Goal: Transaction & Acquisition: Purchase product/service

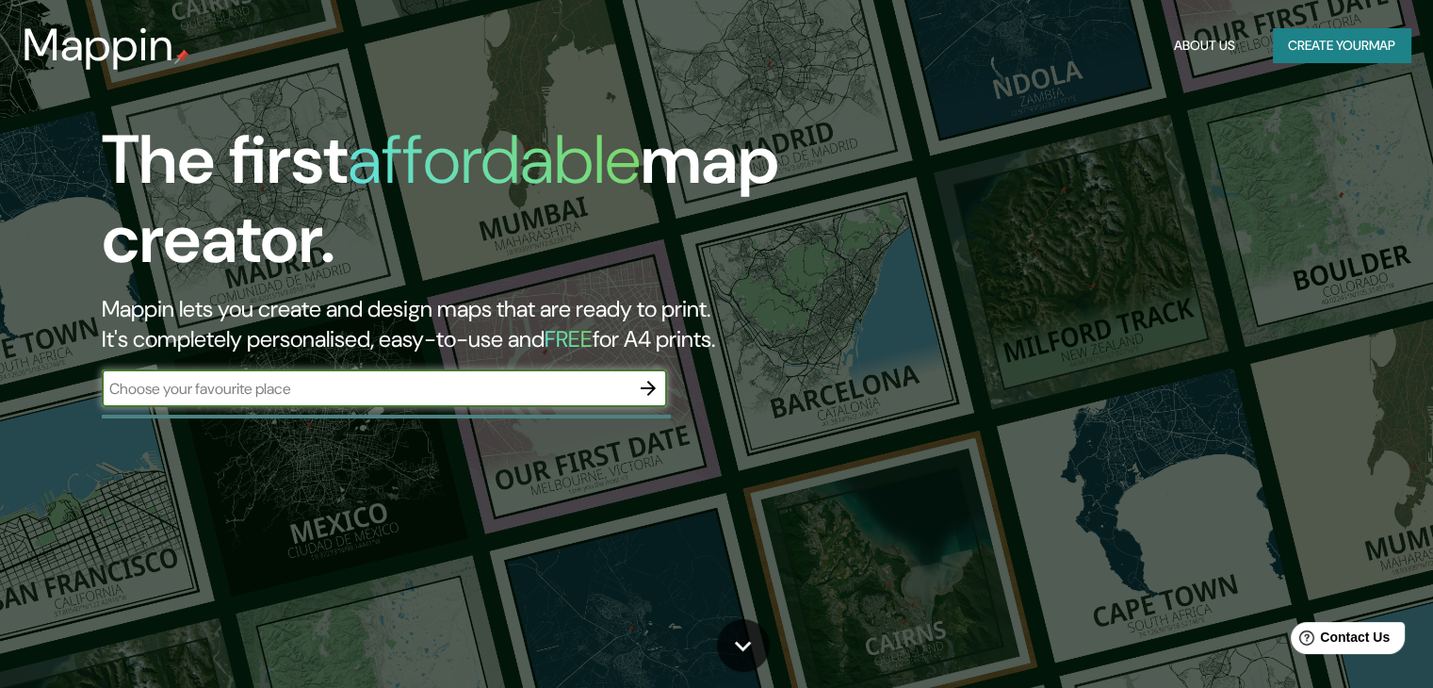
click at [307, 395] on input "text" at bounding box center [366, 389] width 528 height 22
type input "[GEOGRAPHIC_DATA]"
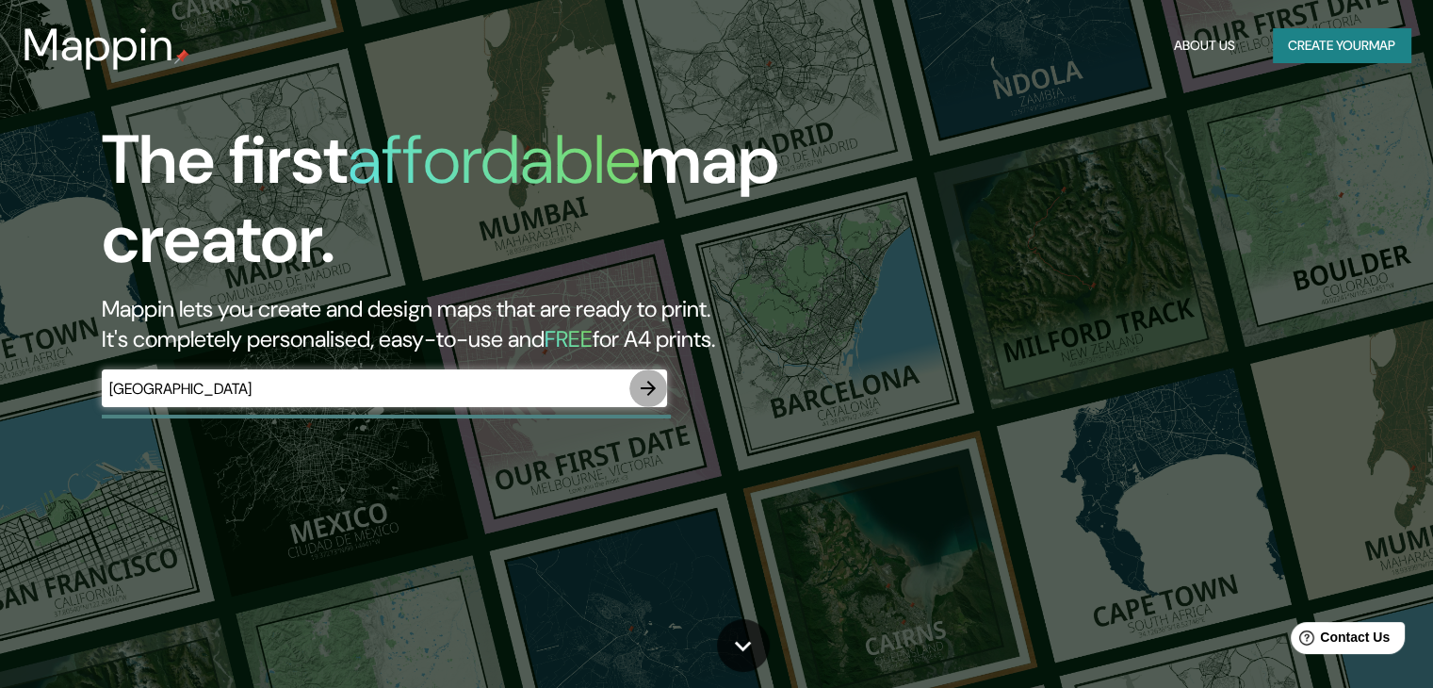
click at [652, 389] on icon "button" at bounding box center [648, 388] width 15 height 15
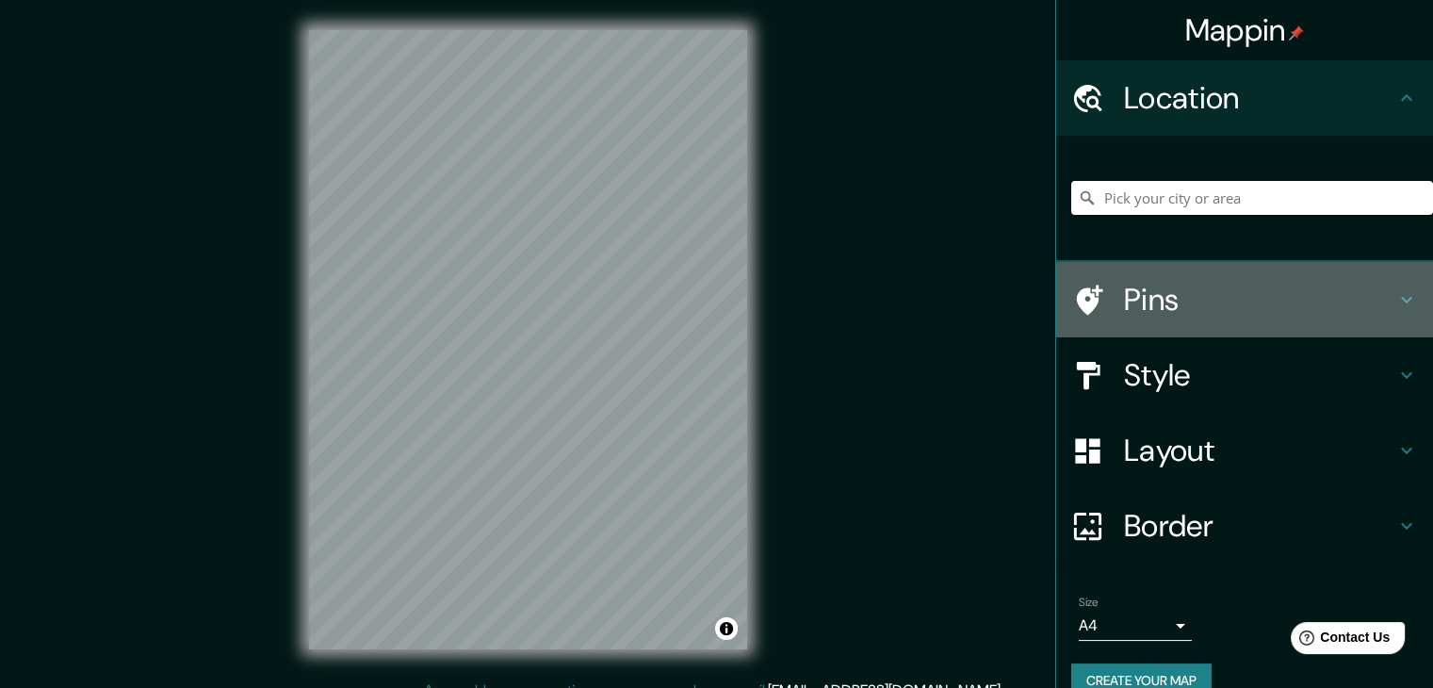
click at [1128, 296] on h4 "Pins" at bounding box center [1259, 300] width 271 height 38
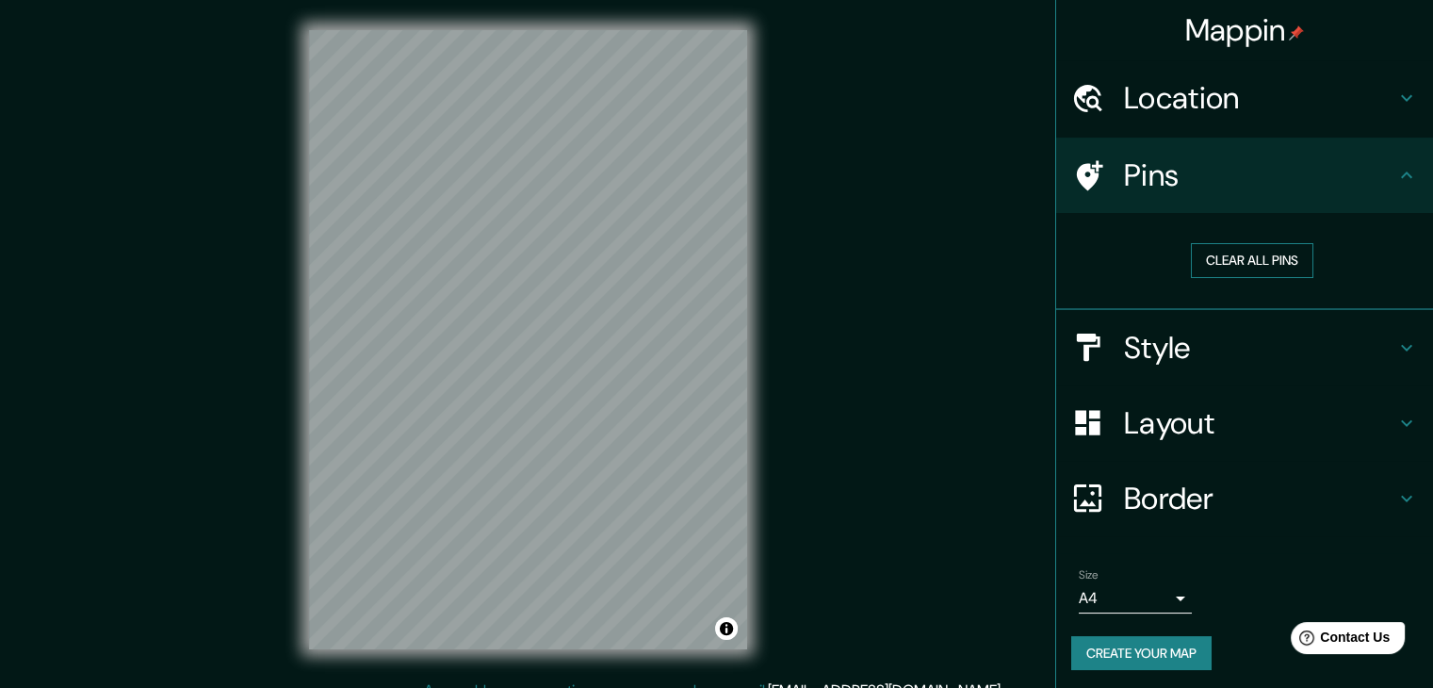
click at [1219, 262] on button "Clear all pins" at bounding box center [1252, 260] width 123 height 35
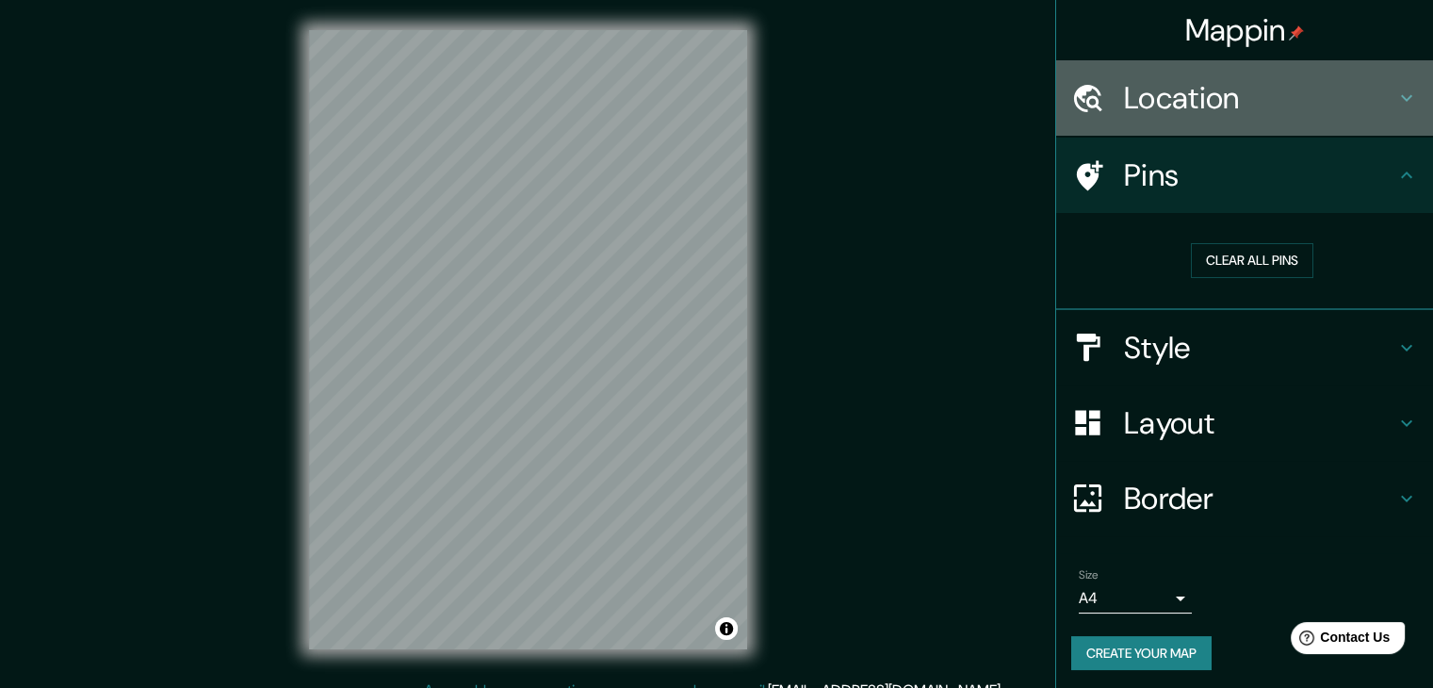
click at [1262, 105] on h4 "Location" at bounding box center [1259, 98] width 271 height 38
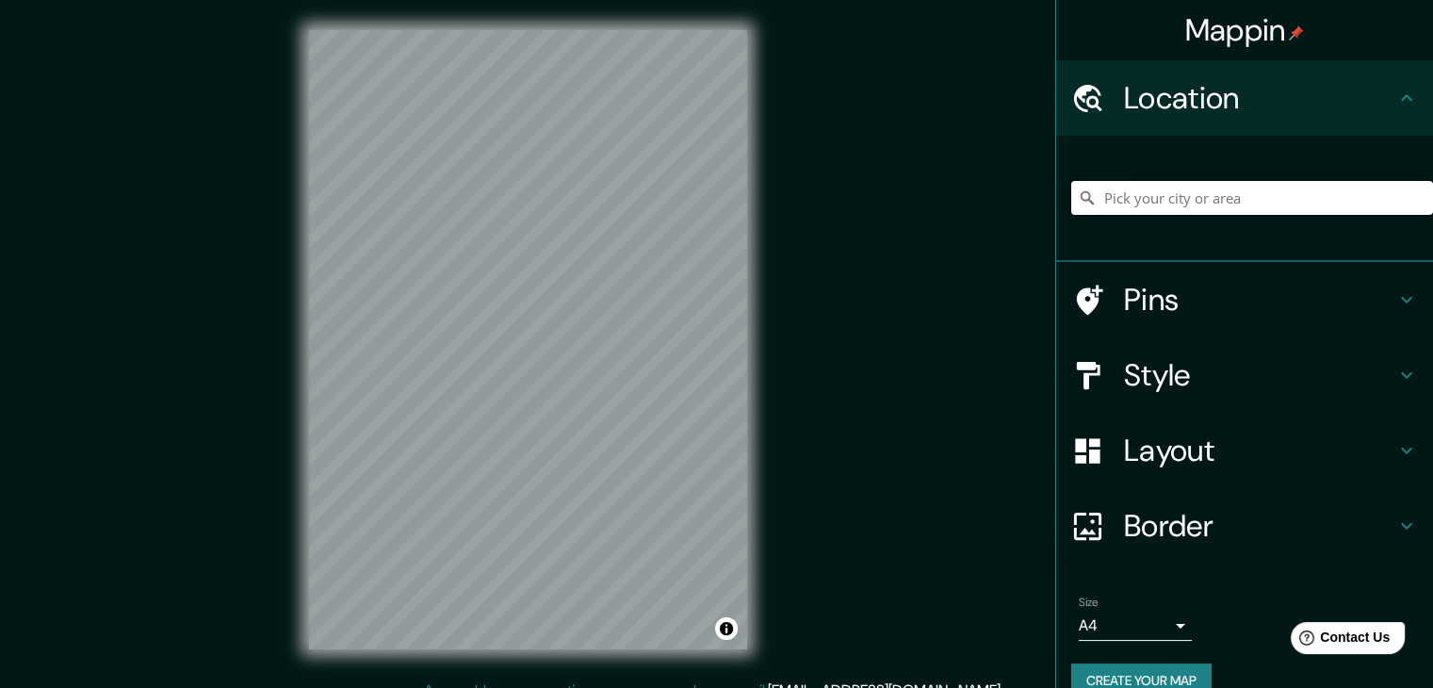
click at [1200, 194] on input "Pick your city or area" at bounding box center [1253, 198] width 362 height 34
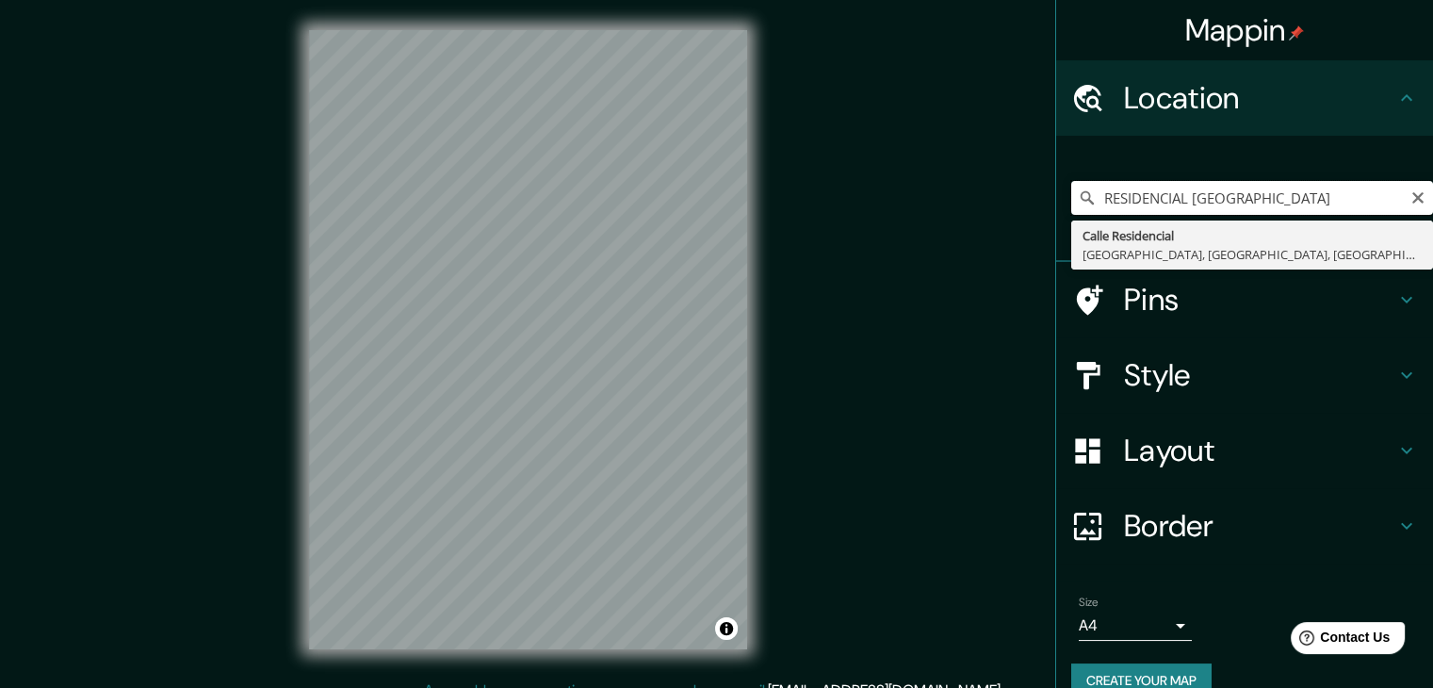
click at [1281, 192] on input "RESIDENCIAL [GEOGRAPHIC_DATA]" at bounding box center [1253, 198] width 362 height 34
click at [1180, 196] on input "RESIDENCIAL [GEOGRAPHIC_DATA]" at bounding box center [1253, 198] width 362 height 34
click at [1238, 199] on input "RESIDENCIAL NARANAJALSMP LIMA" at bounding box center [1253, 198] width 362 height 34
click at [1252, 201] on input "RESIDENCIAL NARANJALSMP LIMA" at bounding box center [1253, 198] width 362 height 34
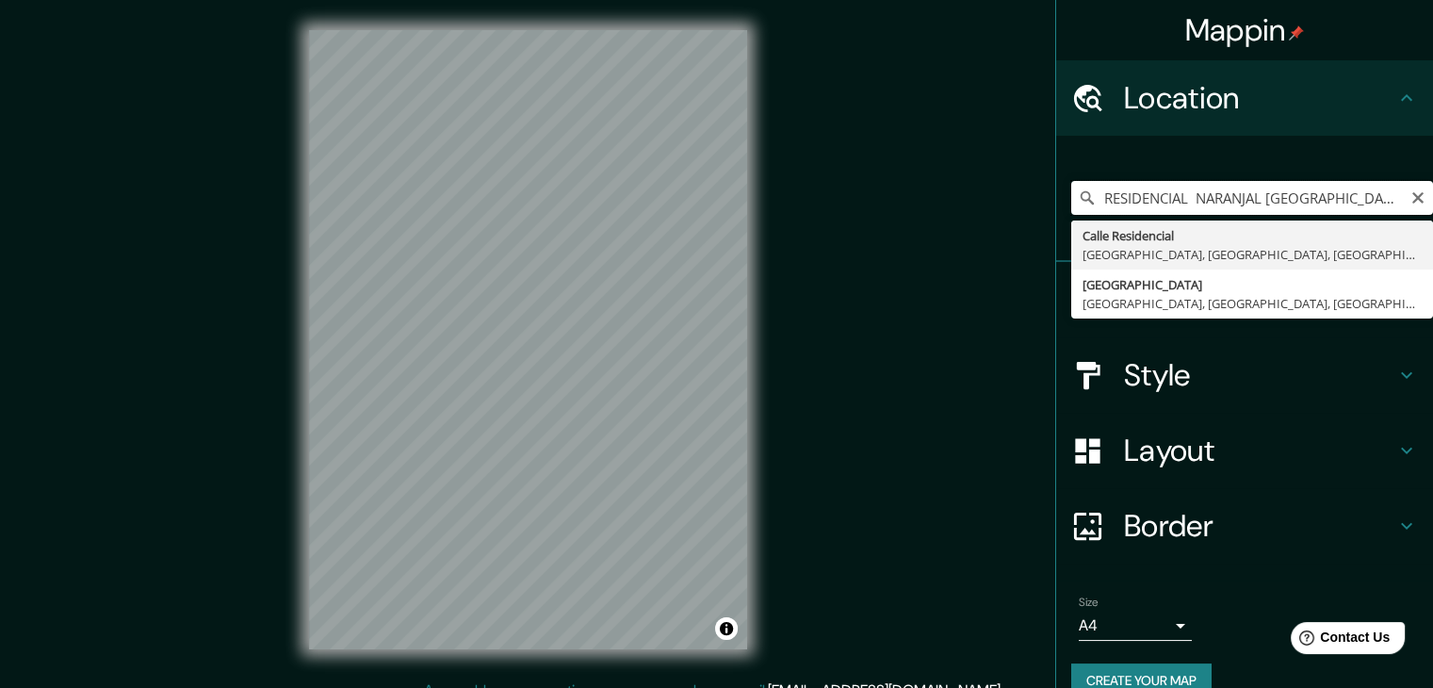
click at [1345, 193] on input "RESIDENCIAL NARANJAL [GEOGRAPHIC_DATA]" at bounding box center [1253, 198] width 362 height 34
click at [1255, 198] on input "RESIDENCIAL NARANJAL [GEOGRAPHIC_DATA]" at bounding box center [1253, 198] width 362 height 34
click at [1293, 195] on input "RESIDENCIAL NARANJAL ,[GEOGRAPHIC_DATA]" at bounding box center [1253, 198] width 362 height 34
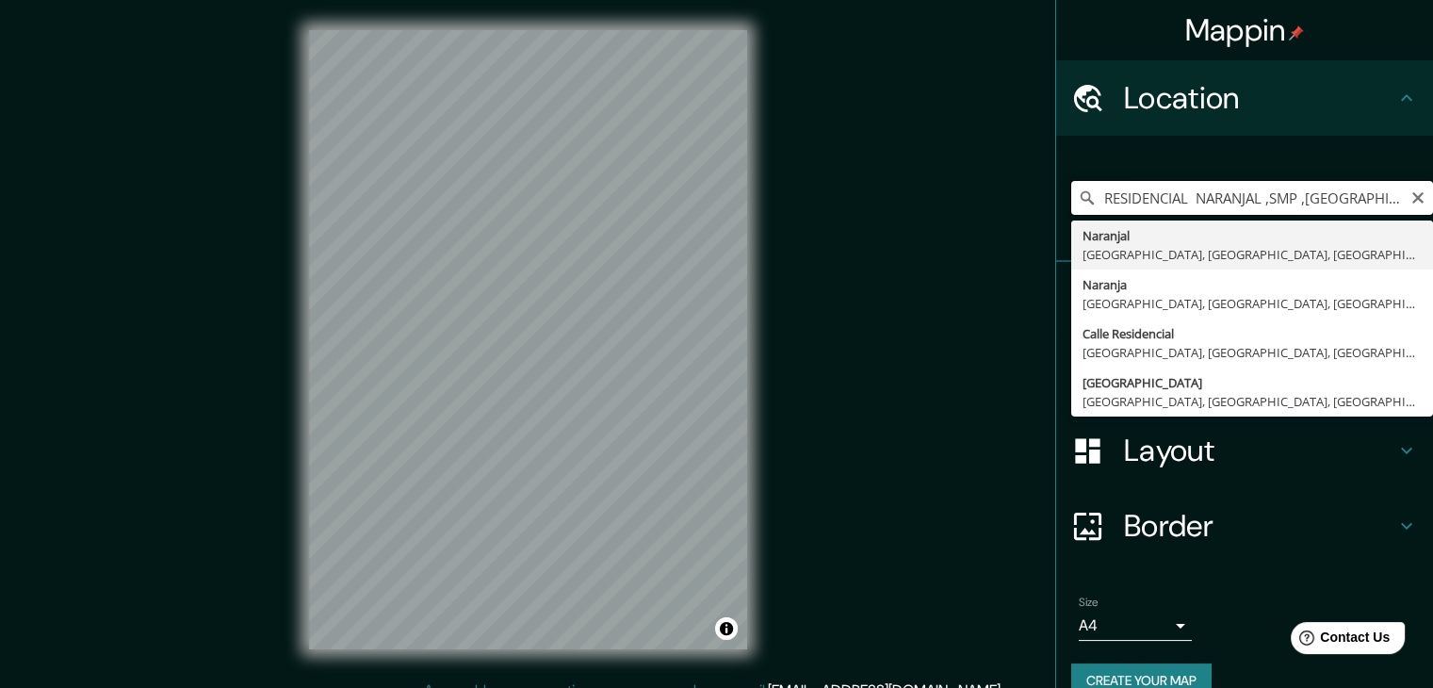
click at [1334, 204] on input "RESIDENCIAL NARANJAL ,SMP ,[GEOGRAPHIC_DATA]" at bounding box center [1253, 198] width 362 height 34
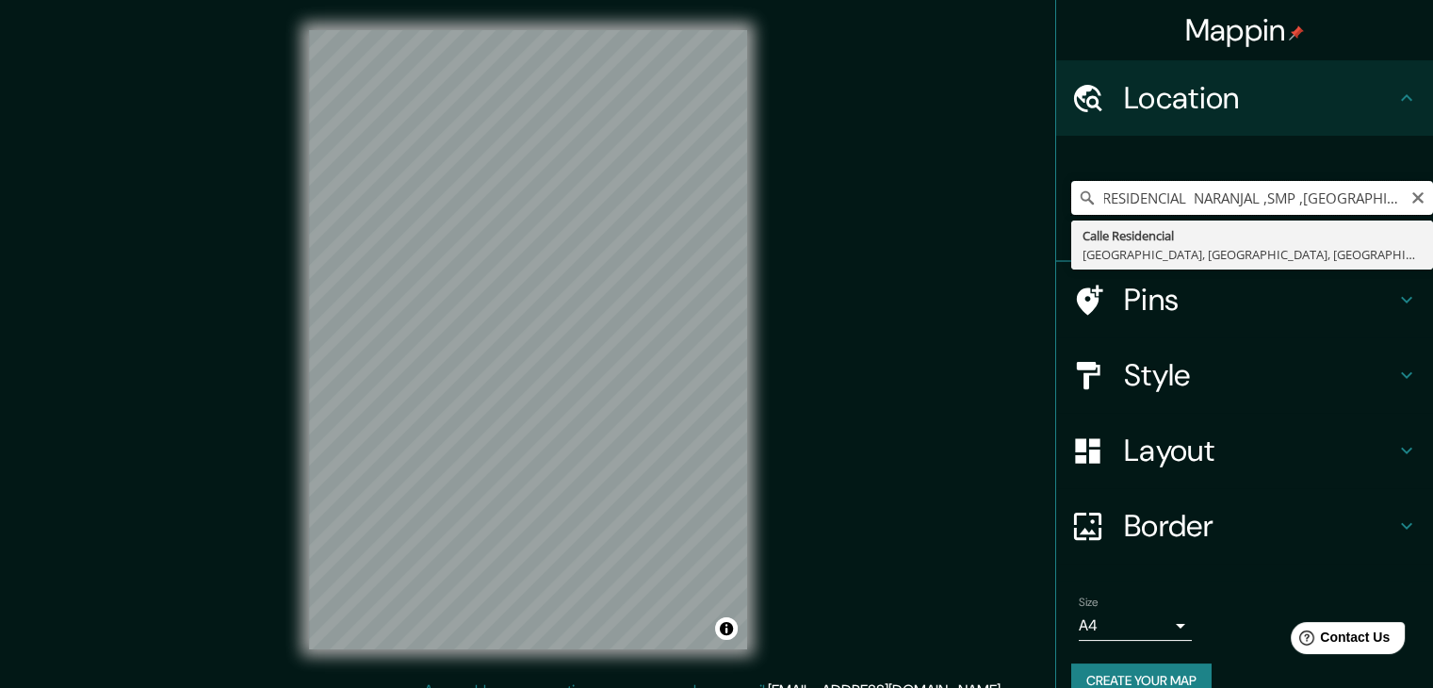
scroll to position [0, 6]
type input "Calle Residencial, [GEOGRAPHIC_DATA], [GEOGRAPHIC_DATA], [GEOGRAPHIC_DATA]"
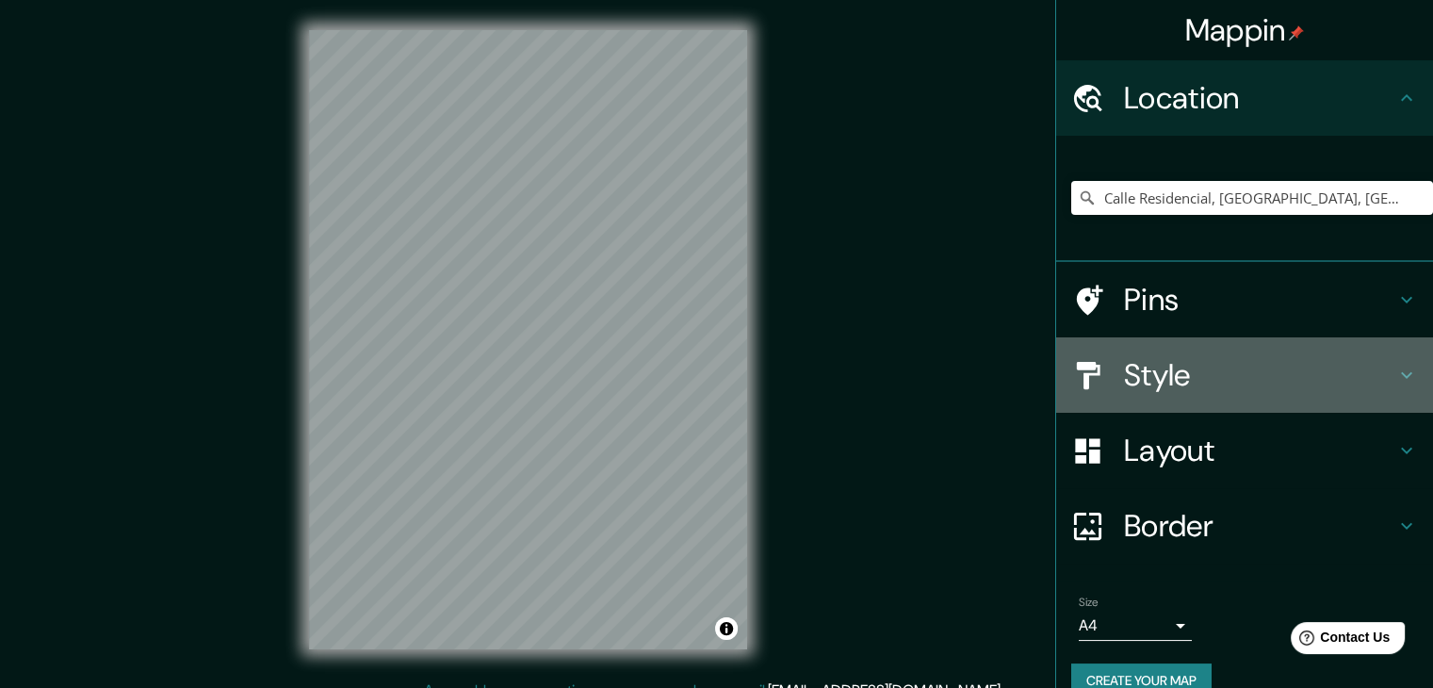
click at [1144, 375] on h4 "Style" at bounding box center [1259, 375] width 271 height 38
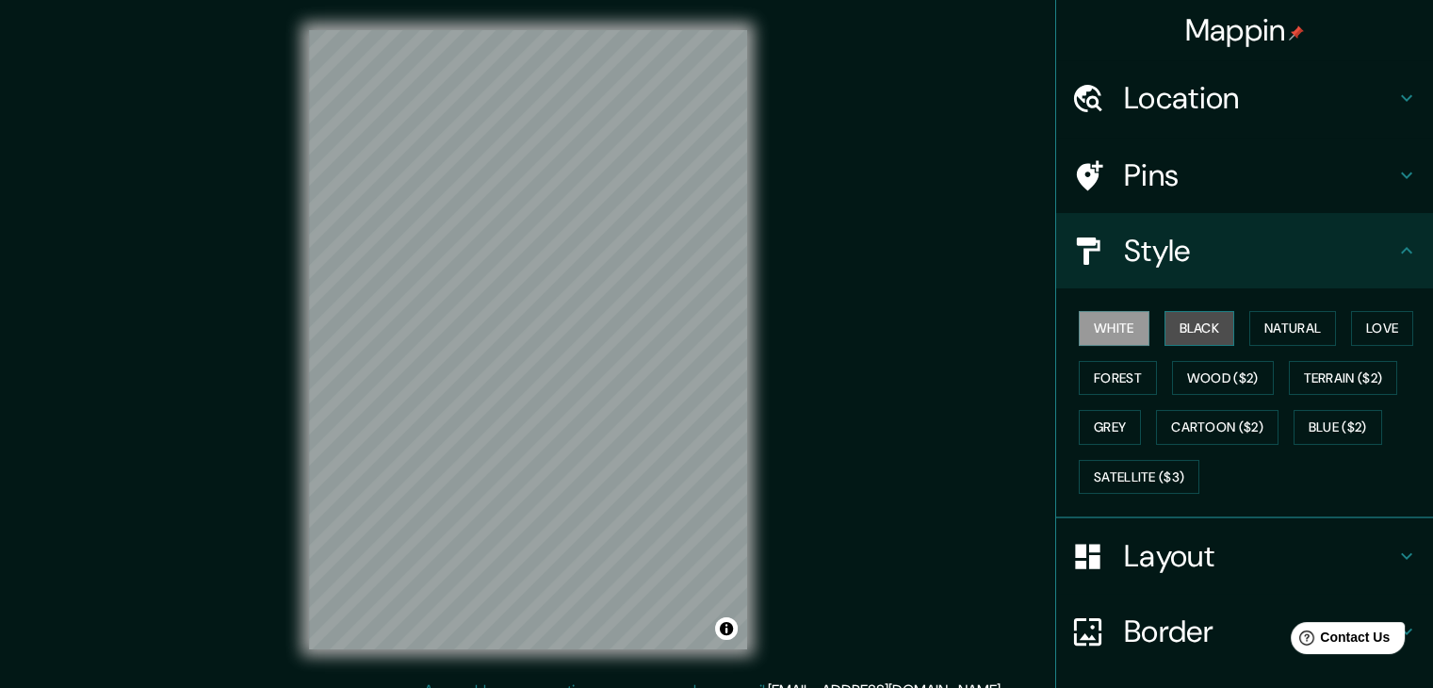
click at [1183, 336] on button "Black" at bounding box center [1200, 328] width 71 height 35
click at [1109, 324] on button "White" at bounding box center [1114, 328] width 71 height 35
click at [1236, 416] on button "Cartoon ($2)" at bounding box center [1217, 427] width 123 height 35
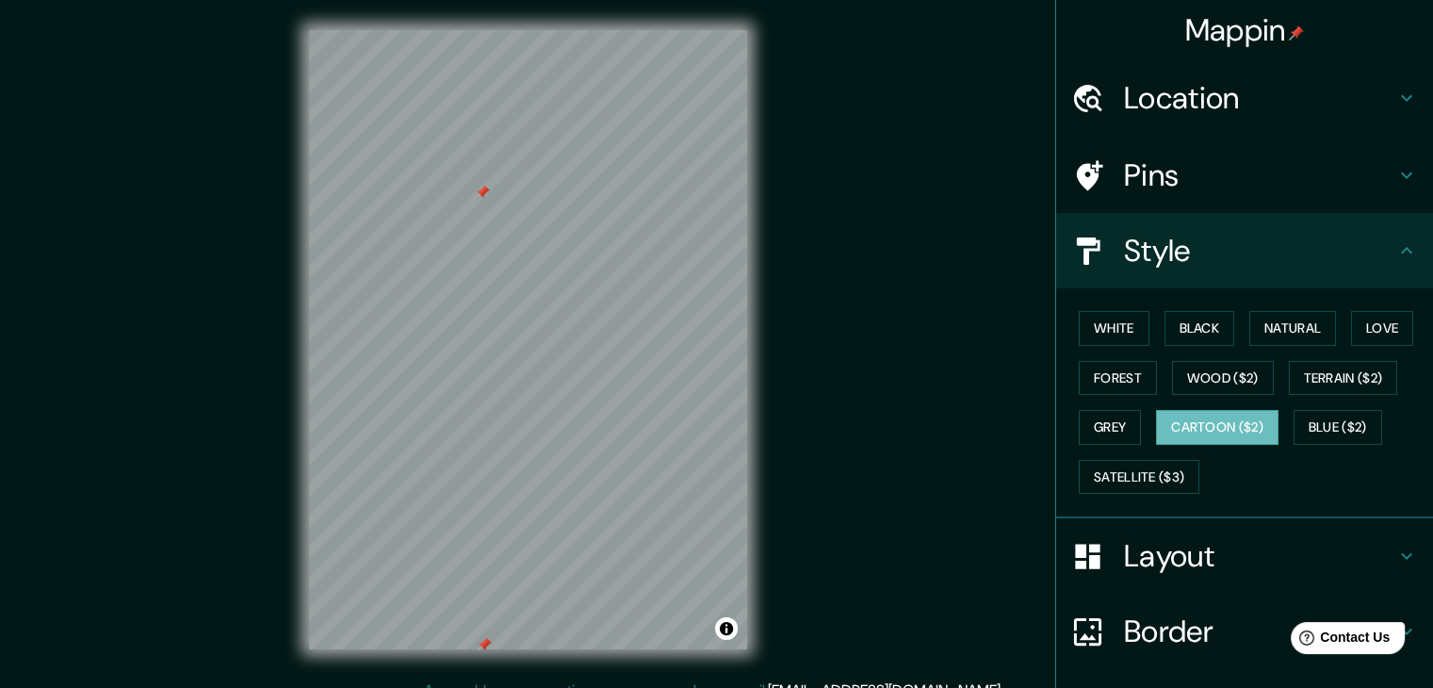
click at [479, 198] on div at bounding box center [482, 192] width 15 height 15
click at [1140, 473] on button "Satellite ($3)" at bounding box center [1139, 477] width 121 height 35
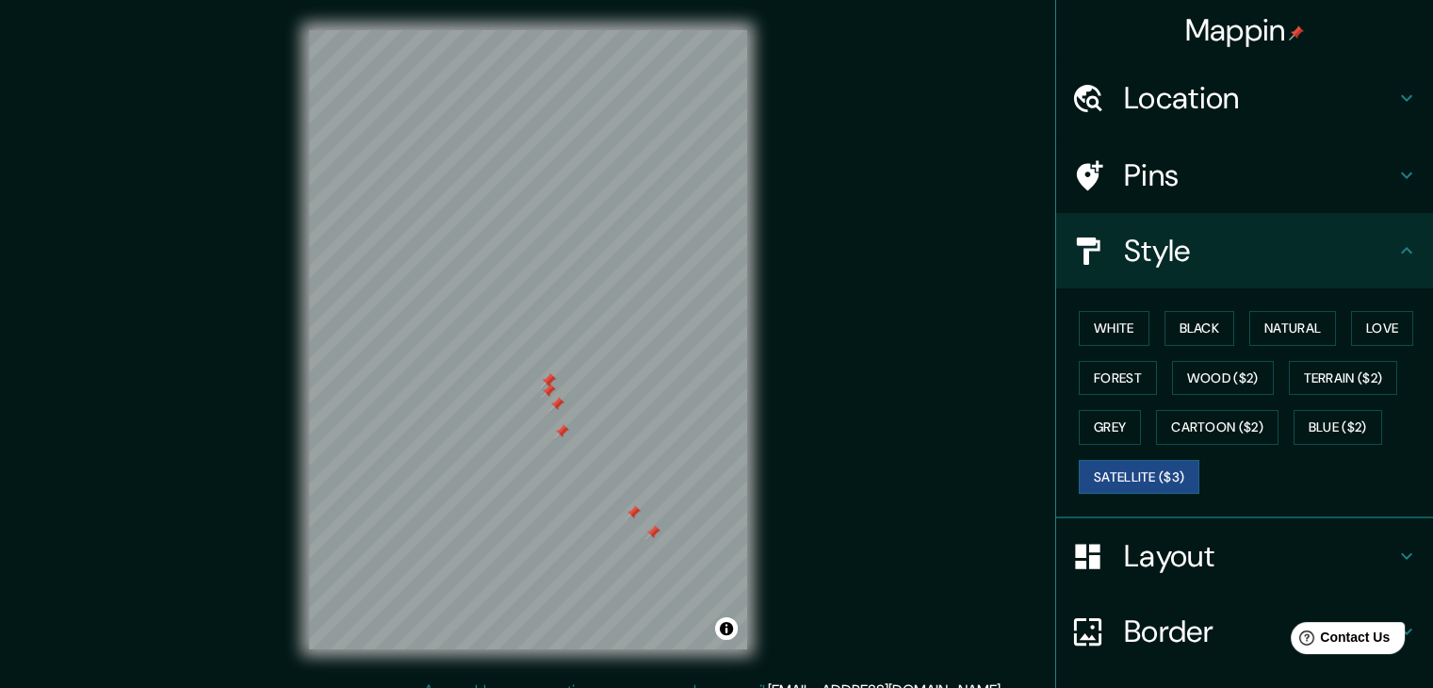
click at [550, 381] on div at bounding box center [548, 380] width 15 height 15
click at [548, 392] on div at bounding box center [548, 391] width 15 height 15
click at [560, 401] on div at bounding box center [566, 404] width 15 height 15
click at [555, 398] on div at bounding box center [556, 404] width 15 height 15
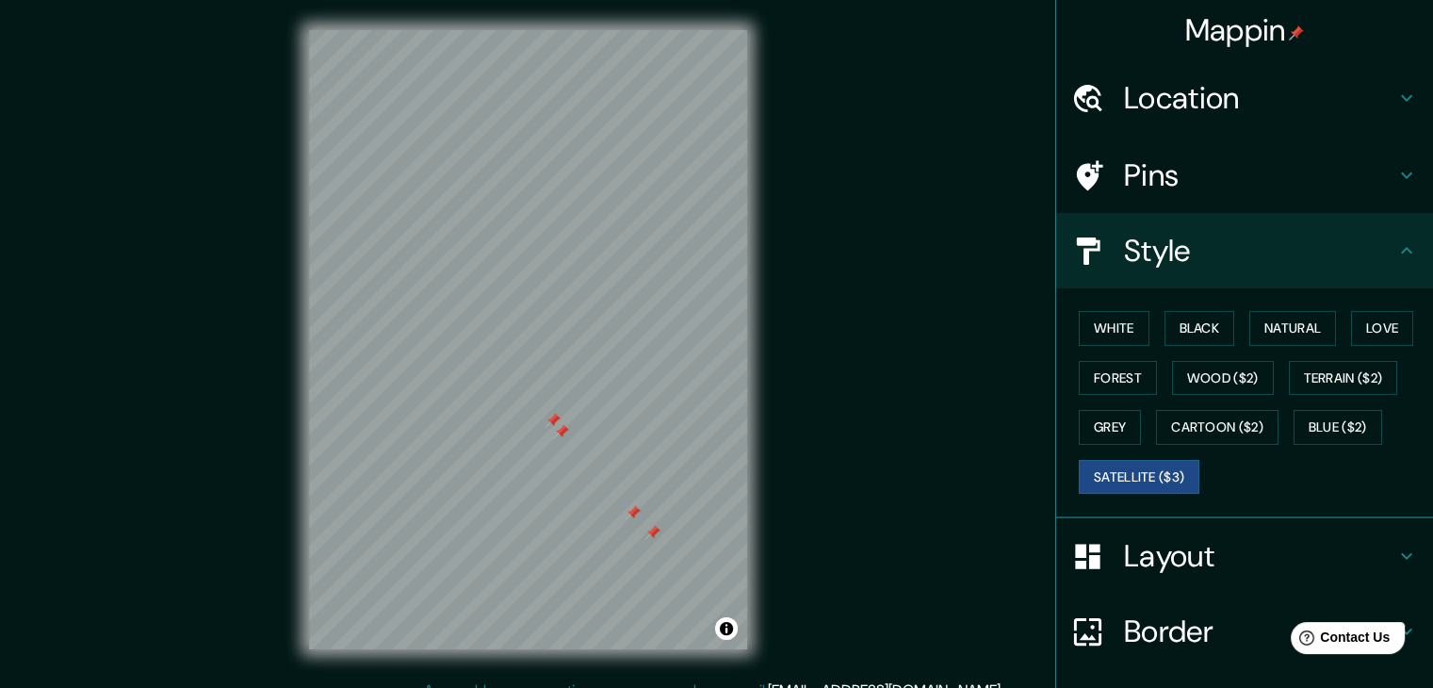
click at [562, 427] on div at bounding box center [561, 431] width 15 height 15
click at [553, 419] on div at bounding box center [553, 420] width 15 height 15
click at [634, 511] on div at bounding box center [633, 512] width 15 height 15
click at [651, 530] on div at bounding box center [653, 532] width 15 height 15
click at [266, 300] on div "Mappin Location [GEOGRAPHIC_DATA], [GEOGRAPHIC_DATA], [GEOGRAPHIC_DATA], [GEOGR…" at bounding box center [716, 355] width 1433 height 710
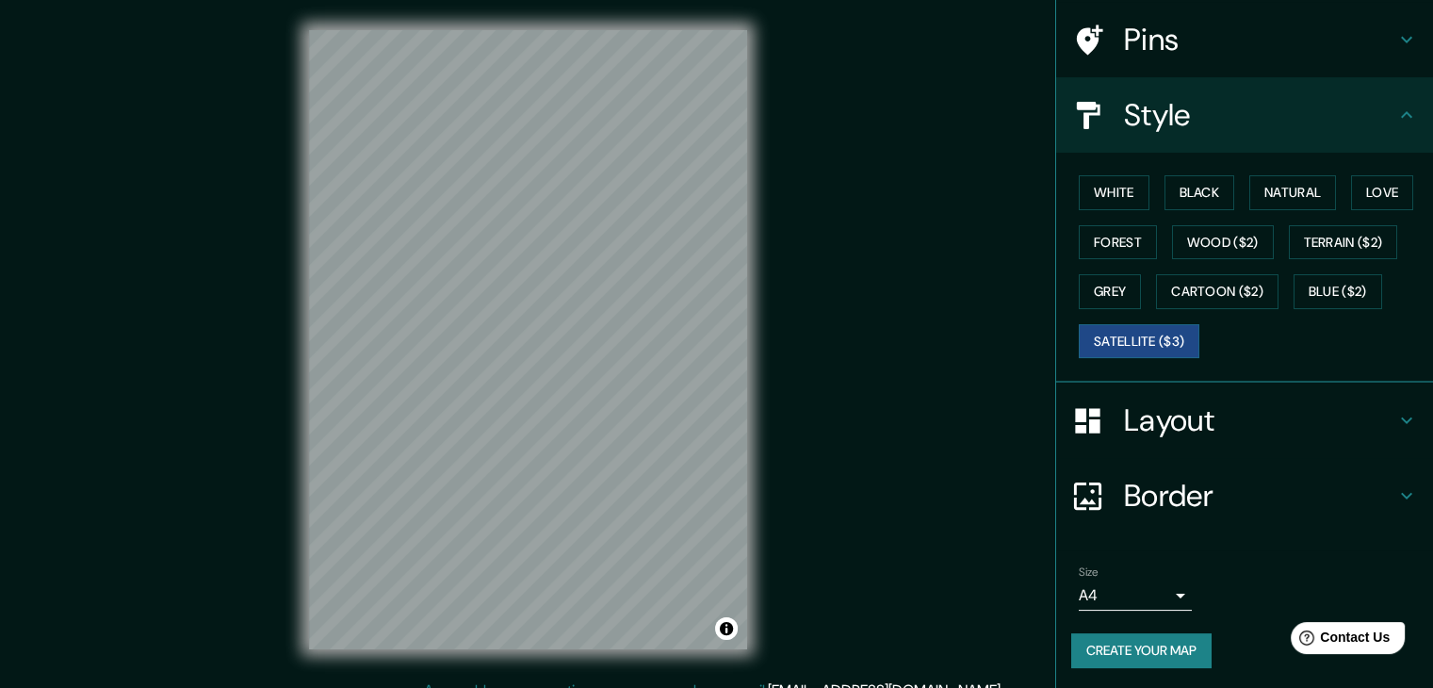
scroll to position [136, 0]
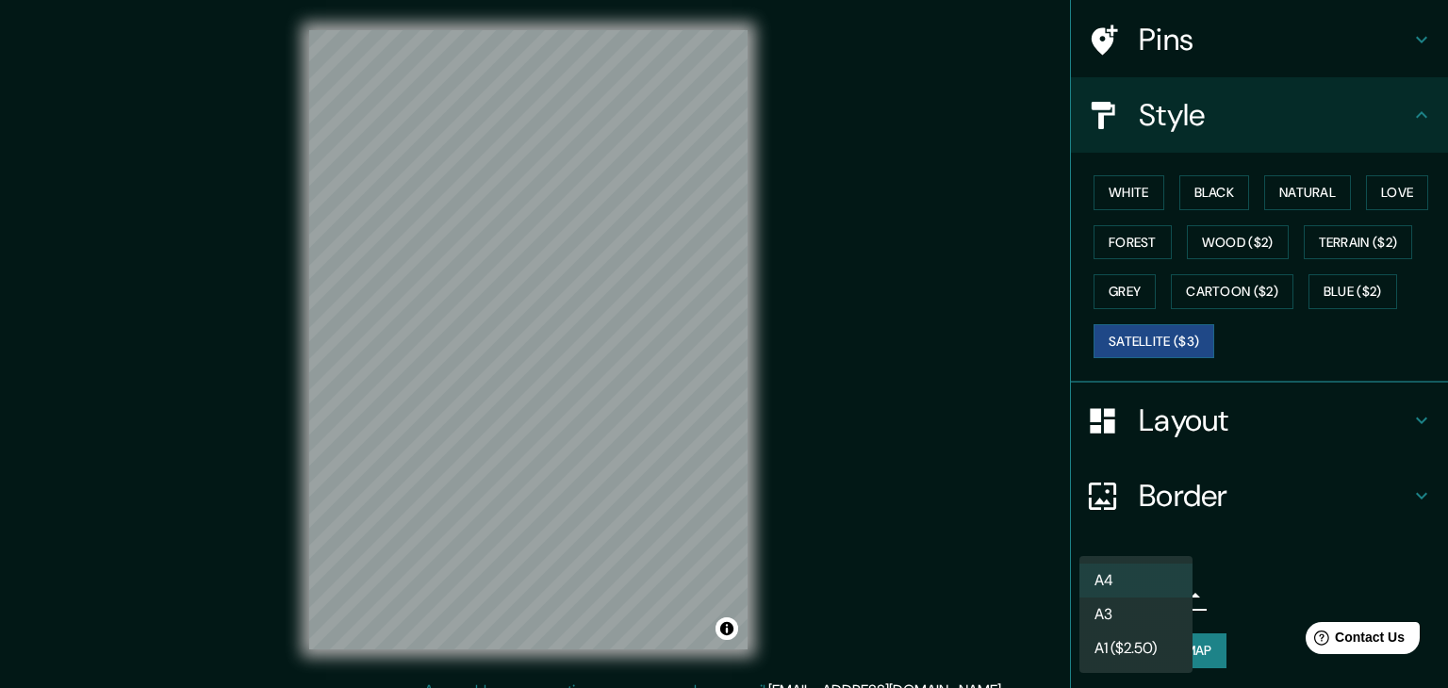
click at [1168, 583] on body "Mappin Location [GEOGRAPHIC_DATA], [GEOGRAPHIC_DATA], [GEOGRAPHIC_DATA], [GEOGR…" at bounding box center [724, 344] width 1448 height 688
click at [1146, 607] on li "A3" at bounding box center [1135, 615] width 113 height 34
type input "a4"
click at [1157, 597] on body "Mappin Location [GEOGRAPHIC_DATA], [GEOGRAPHIC_DATA], [GEOGRAPHIC_DATA], [GEOGR…" at bounding box center [724, 344] width 1448 height 688
click at [920, 494] on div at bounding box center [724, 344] width 1448 height 688
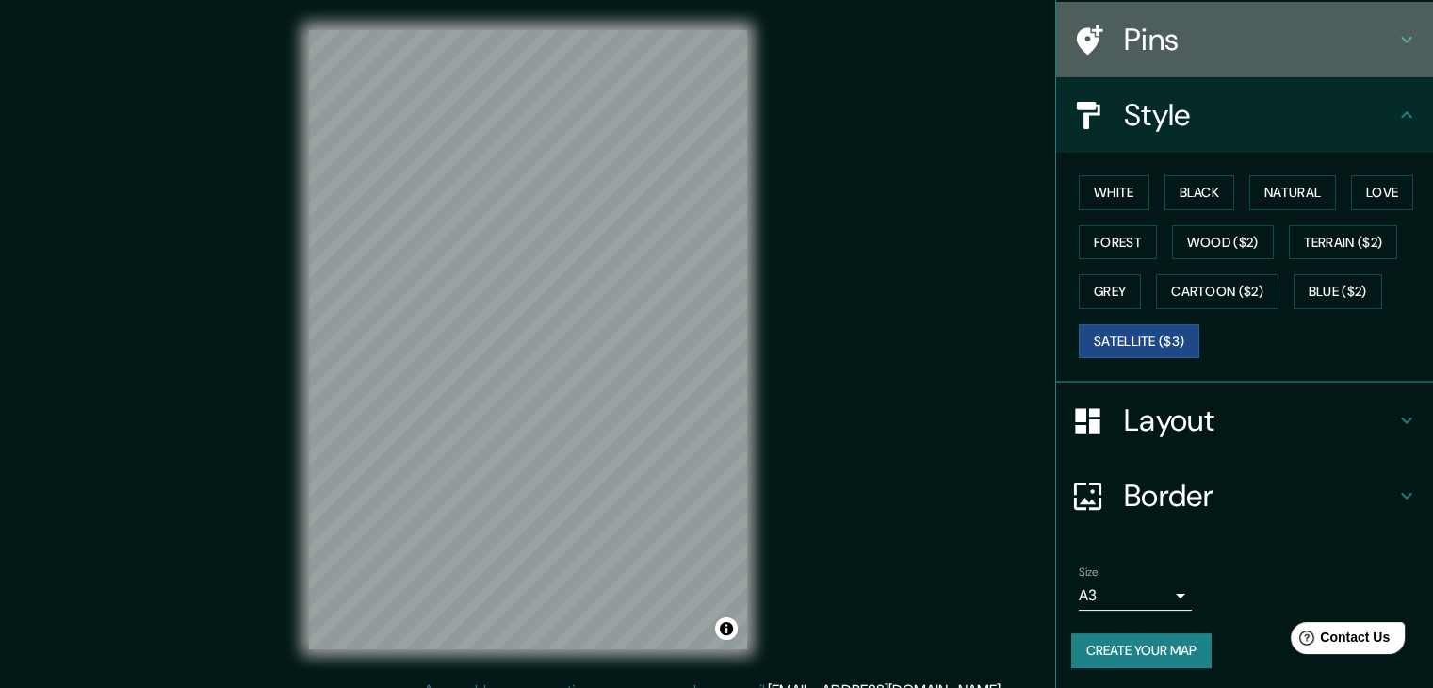
click at [1365, 19] on div "Pins" at bounding box center [1244, 39] width 377 height 75
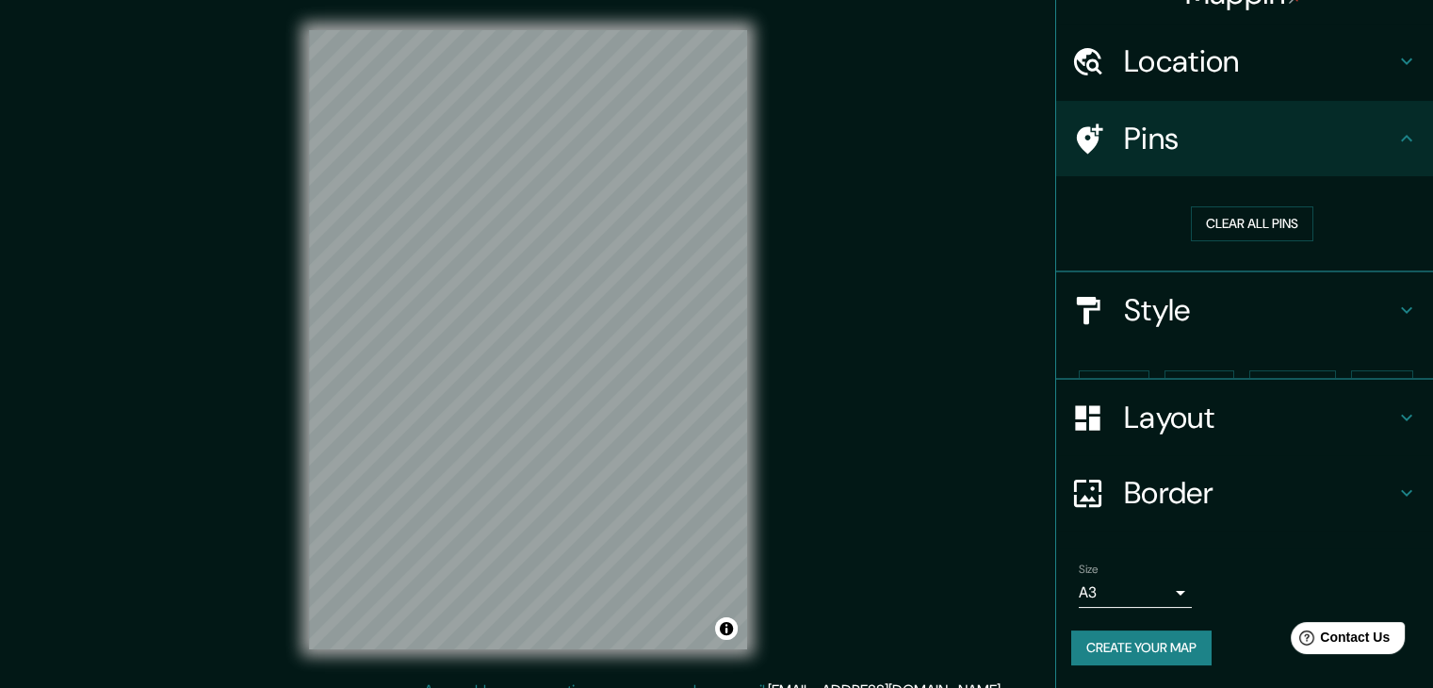
scroll to position [4, 0]
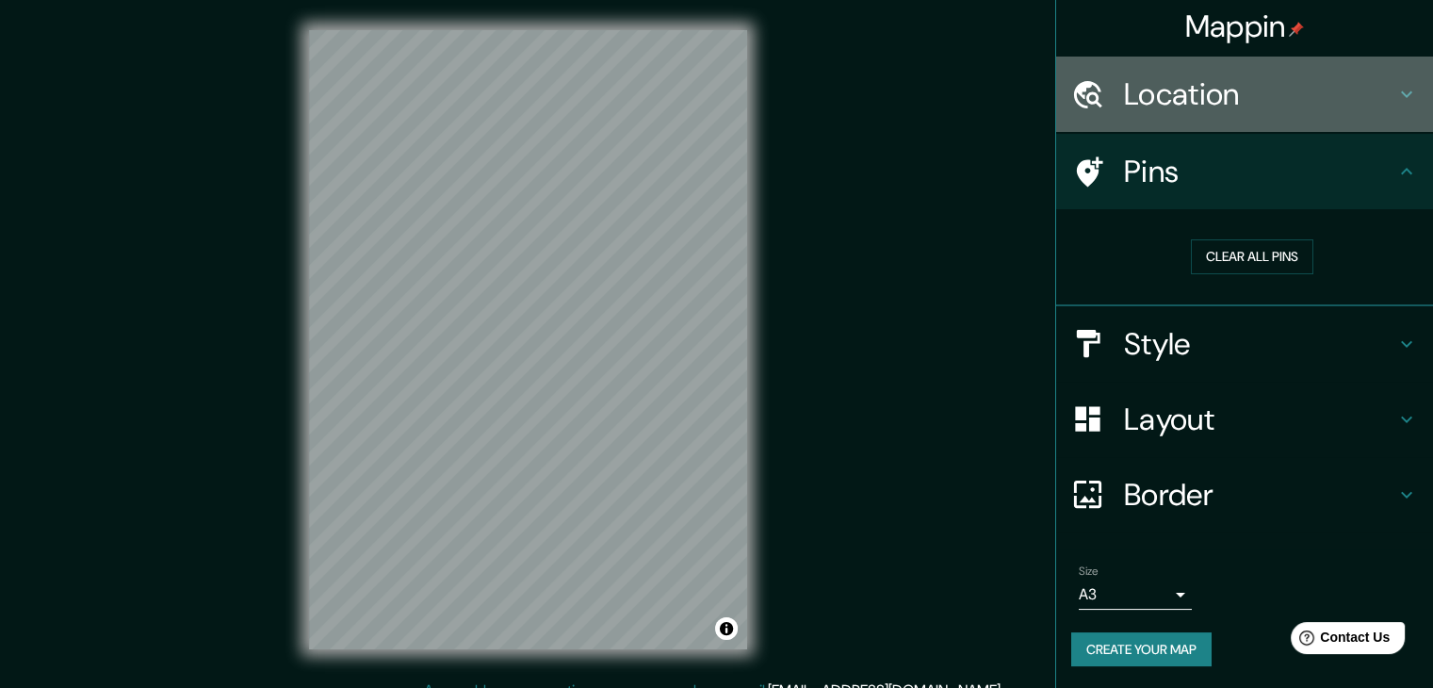
click at [1380, 83] on h4 "Location" at bounding box center [1259, 94] width 271 height 38
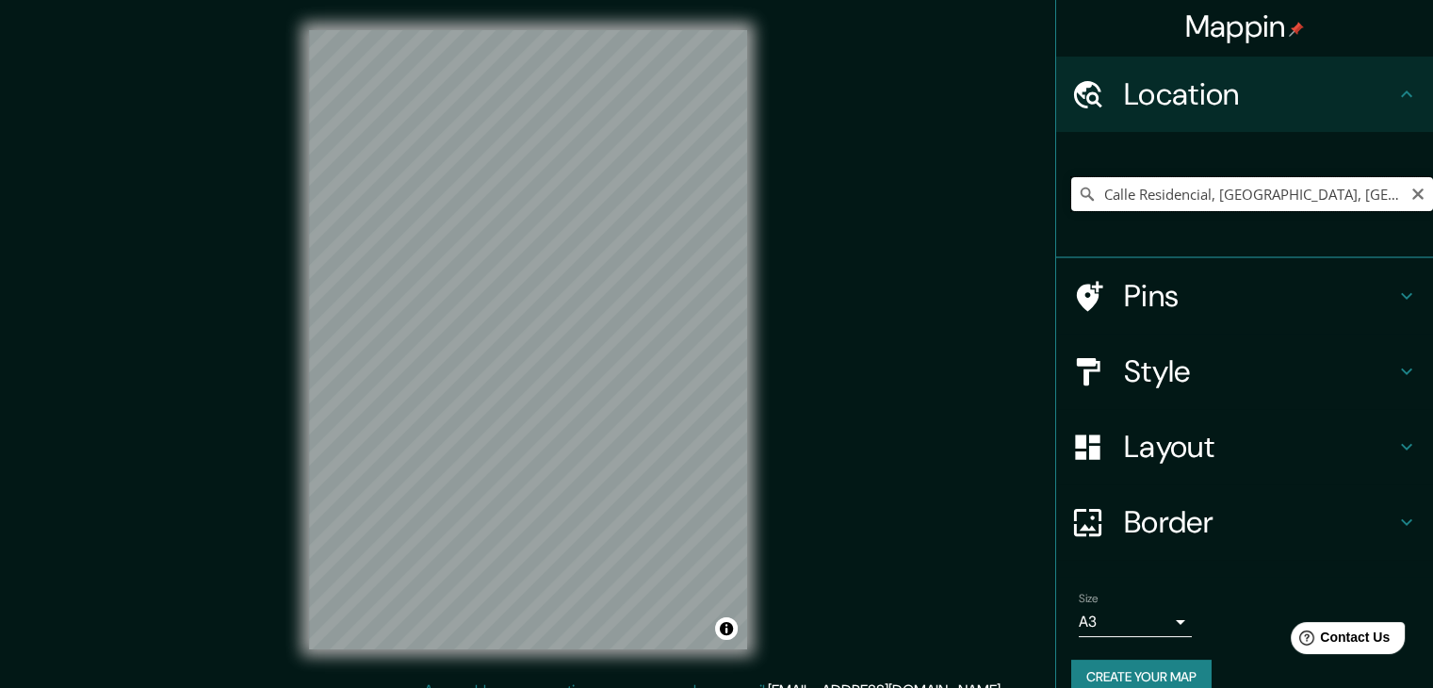
click at [1353, 193] on input "Calle Residencial, [GEOGRAPHIC_DATA], [GEOGRAPHIC_DATA], [GEOGRAPHIC_DATA]" at bounding box center [1253, 194] width 362 height 34
click at [1123, 200] on input "Calle Residencial, [GEOGRAPHIC_DATA], [GEOGRAPHIC_DATA], [GEOGRAPHIC_DATA]" at bounding box center [1253, 194] width 362 height 34
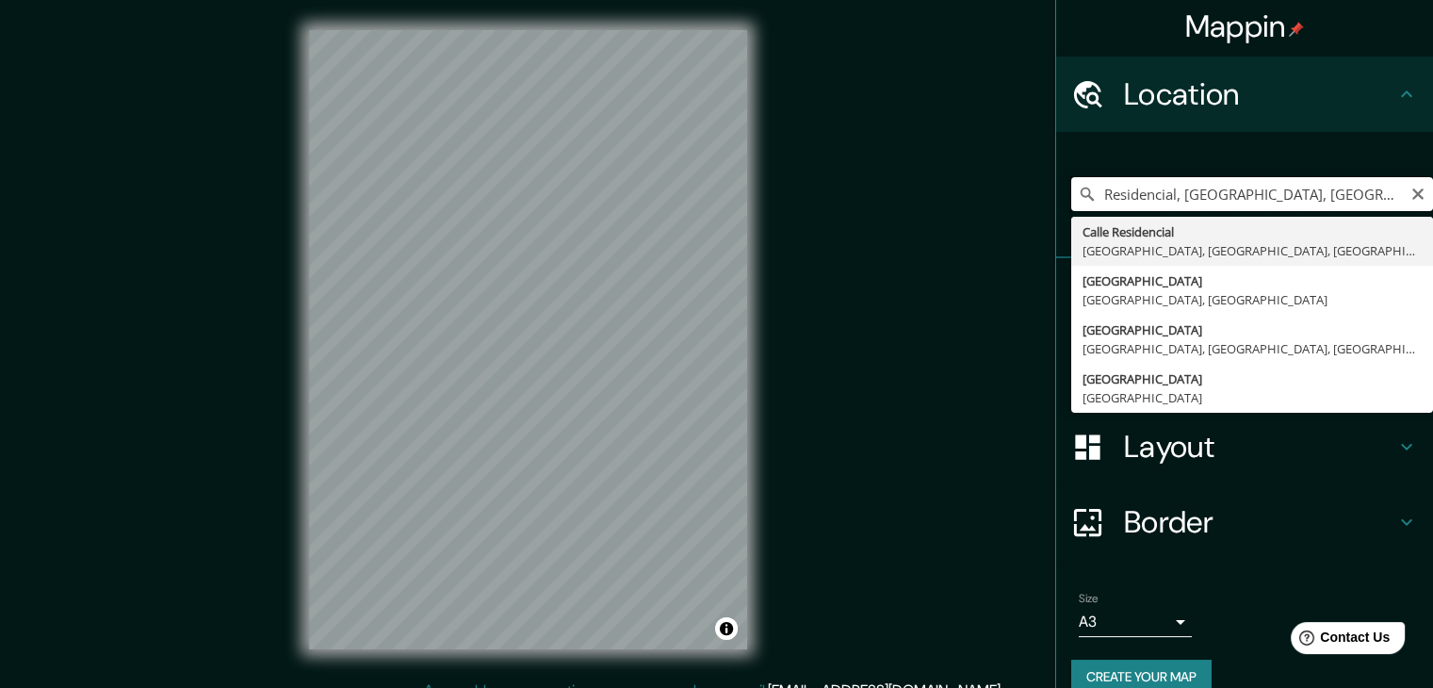
click at [1168, 192] on input "Residencial, [GEOGRAPHIC_DATA], [GEOGRAPHIC_DATA], [GEOGRAPHIC_DATA]" at bounding box center [1253, 194] width 362 height 34
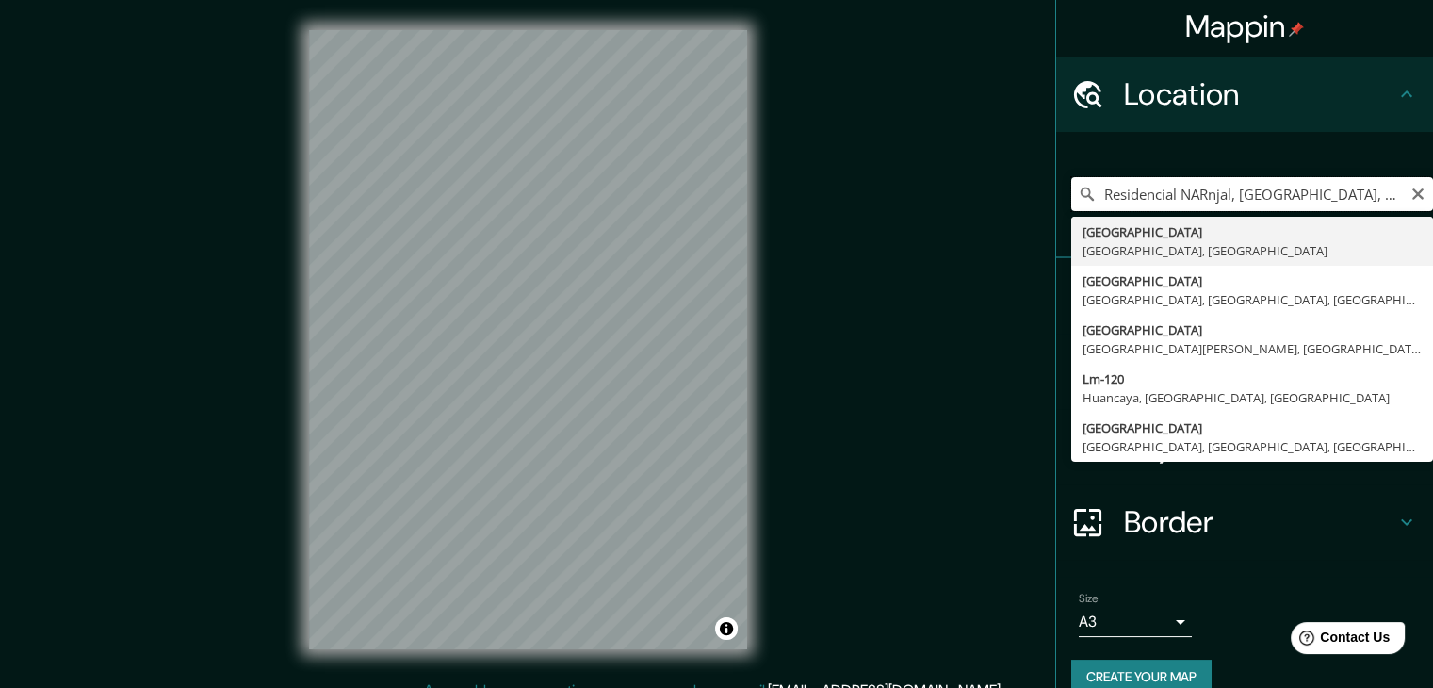
click at [1333, 189] on input "Residencial NARnjal, [GEOGRAPHIC_DATA], [GEOGRAPHIC_DATA], [GEOGRAPHIC_DATA]" at bounding box center [1253, 194] width 362 height 34
click at [1335, 196] on input "Residencial NARnjal, de [GEOGRAPHIC_DATA], [GEOGRAPHIC_DATA]" at bounding box center [1253, 194] width 362 height 34
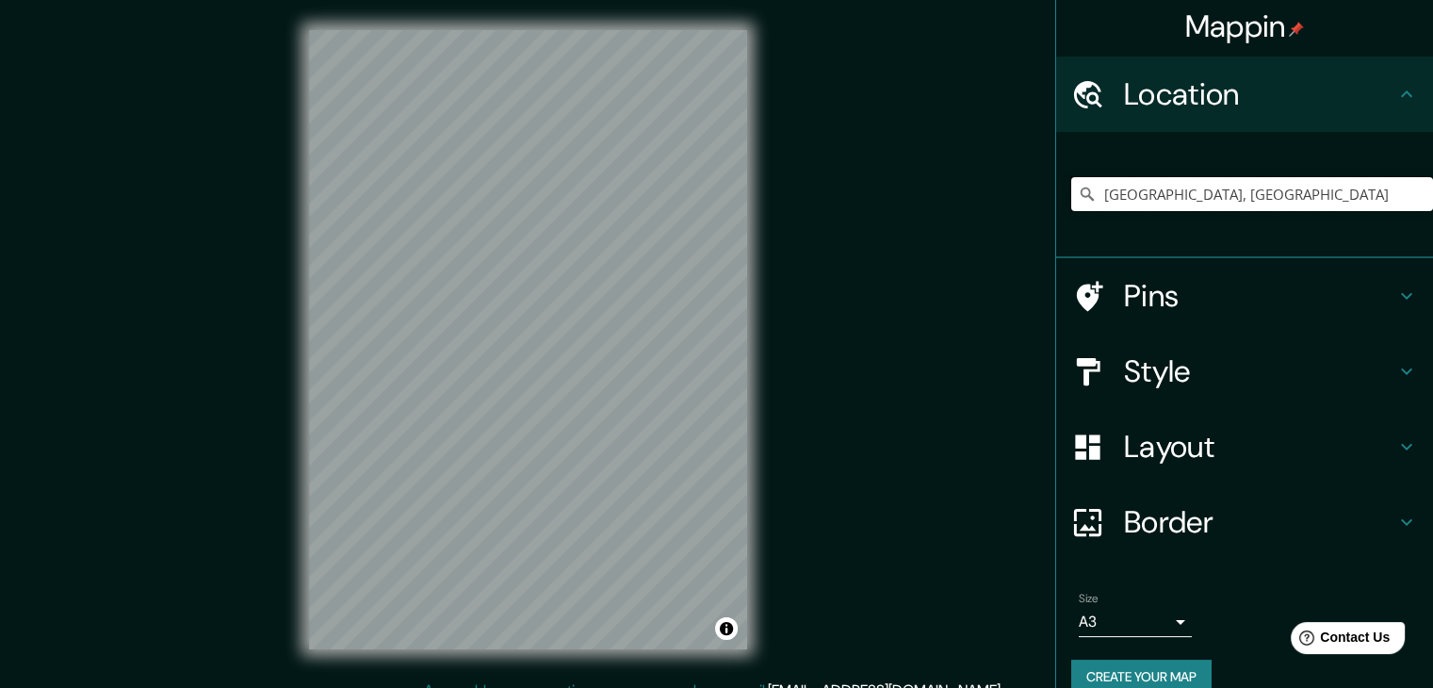
type input "[GEOGRAPHIC_DATA], [GEOGRAPHIC_DATA]"
click at [697, 687] on html "Mappin Location [GEOGRAPHIC_DATA], [GEOGRAPHIC_DATA] [GEOGRAPHIC_DATA] [GEOGRAP…" at bounding box center [716, 344] width 1433 height 688
click at [744, 664] on div "© Mapbox © OpenStreetMap Improve this map © Maxar" at bounding box center [528, 339] width 499 height 679
click at [670, 684] on div "Mappin Location [GEOGRAPHIC_DATA], [GEOGRAPHIC_DATA] [GEOGRAPHIC_DATA] [GEOGRAP…" at bounding box center [716, 355] width 1433 height 710
click at [788, 495] on div "Mappin Location [GEOGRAPHIC_DATA], [GEOGRAPHIC_DATA] [GEOGRAPHIC_DATA] [GEOGRAP…" at bounding box center [716, 355] width 1433 height 710
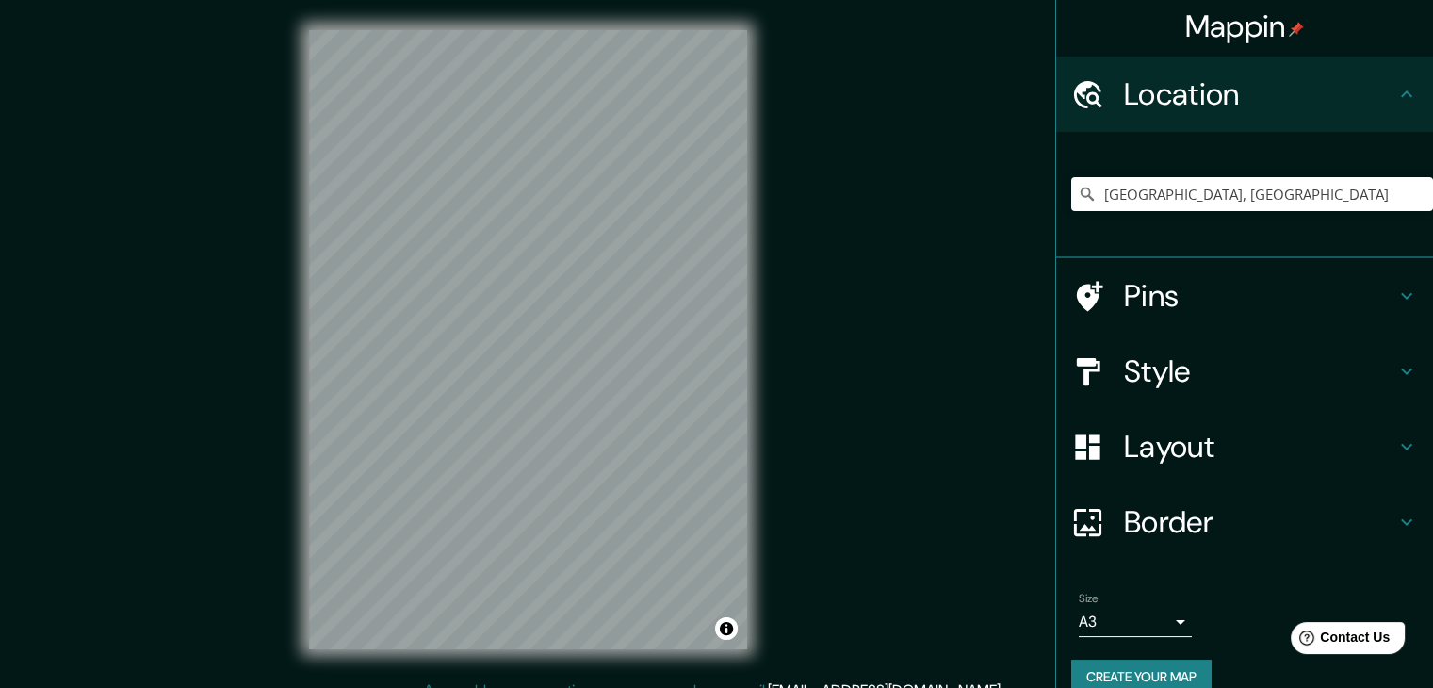
click at [750, 598] on div "© Mapbox © OpenStreetMap Improve this map © Maxar" at bounding box center [528, 339] width 499 height 679
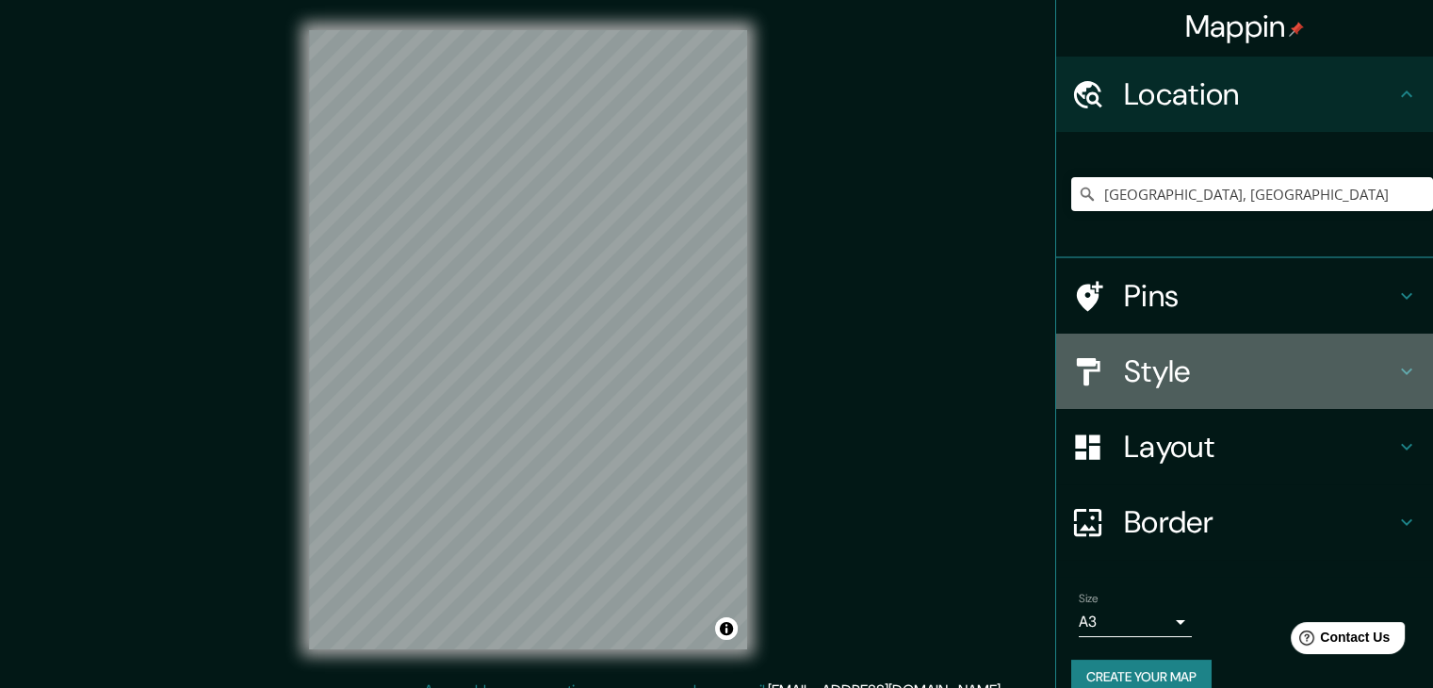
click at [1168, 385] on h4 "Style" at bounding box center [1259, 371] width 271 height 38
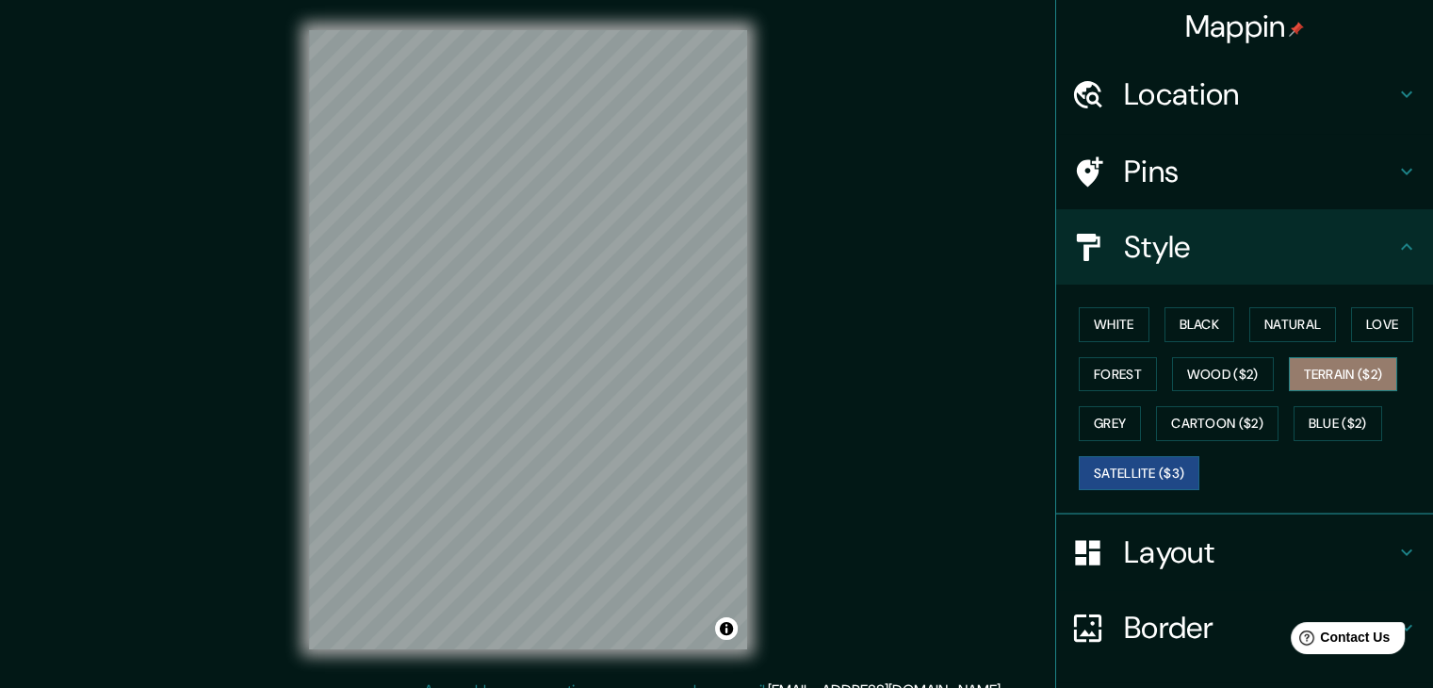
click at [1302, 374] on button "Terrain ($2)" at bounding box center [1343, 374] width 109 height 35
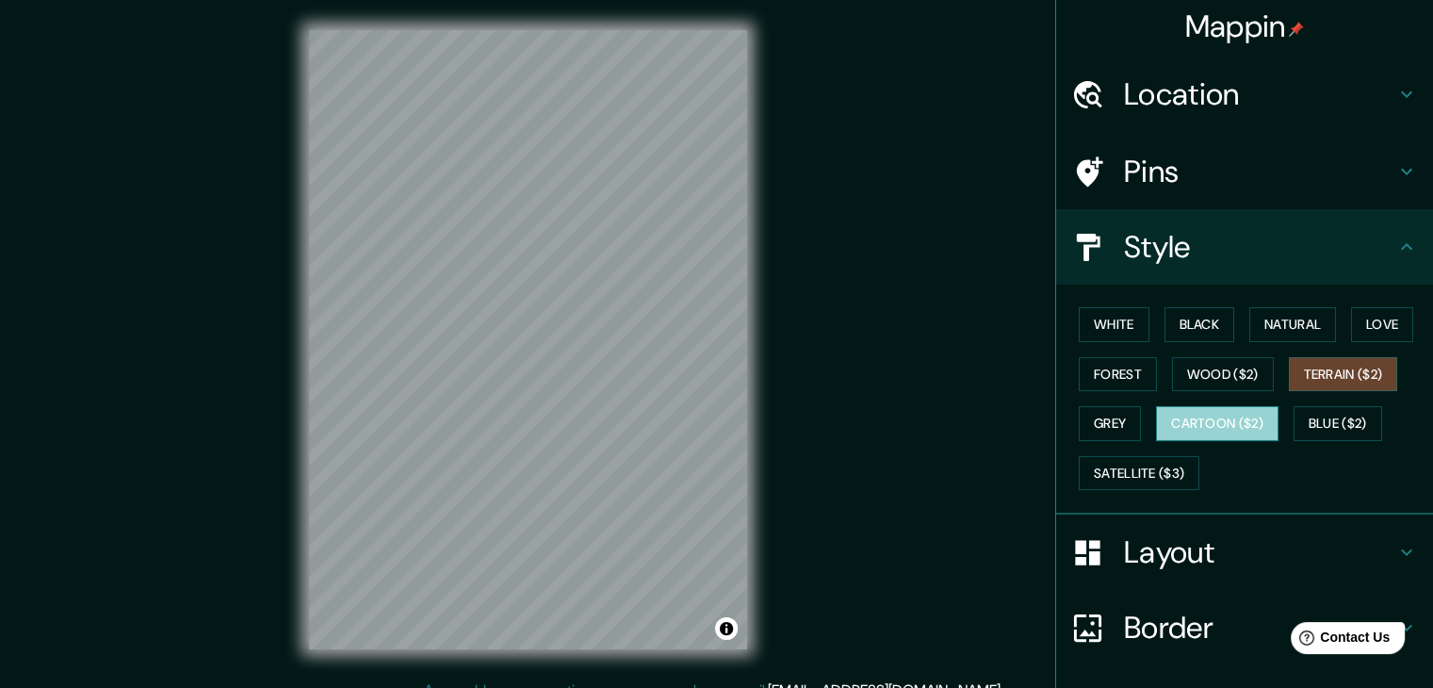
click at [1210, 419] on button "Cartoon ($2)" at bounding box center [1217, 423] width 123 height 35
click at [833, 634] on div "Mappin Location [GEOGRAPHIC_DATA], [GEOGRAPHIC_DATA] [GEOGRAPHIC_DATA] [GEOGRAP…" at bounding box center [716, 355] width 1433 height 710
click at [848, 559] on div "Mappin Location [GEOGRAPHIC_DATA], [GEOGRAPHIC_DATA] [GEOGRAPHIC_DATA] [GEOGRAP…" at bounding box center [716, 355] width 1433 height 710
click at [794, 464] on div "Mappin Location [GEOGRAPHIC_DATA], [GEOGRAPHIC_DATA] [GEOGRAPHIC_DATA] [GEOGRAP…" at bounding box center [716, 355] width 1433 height 710
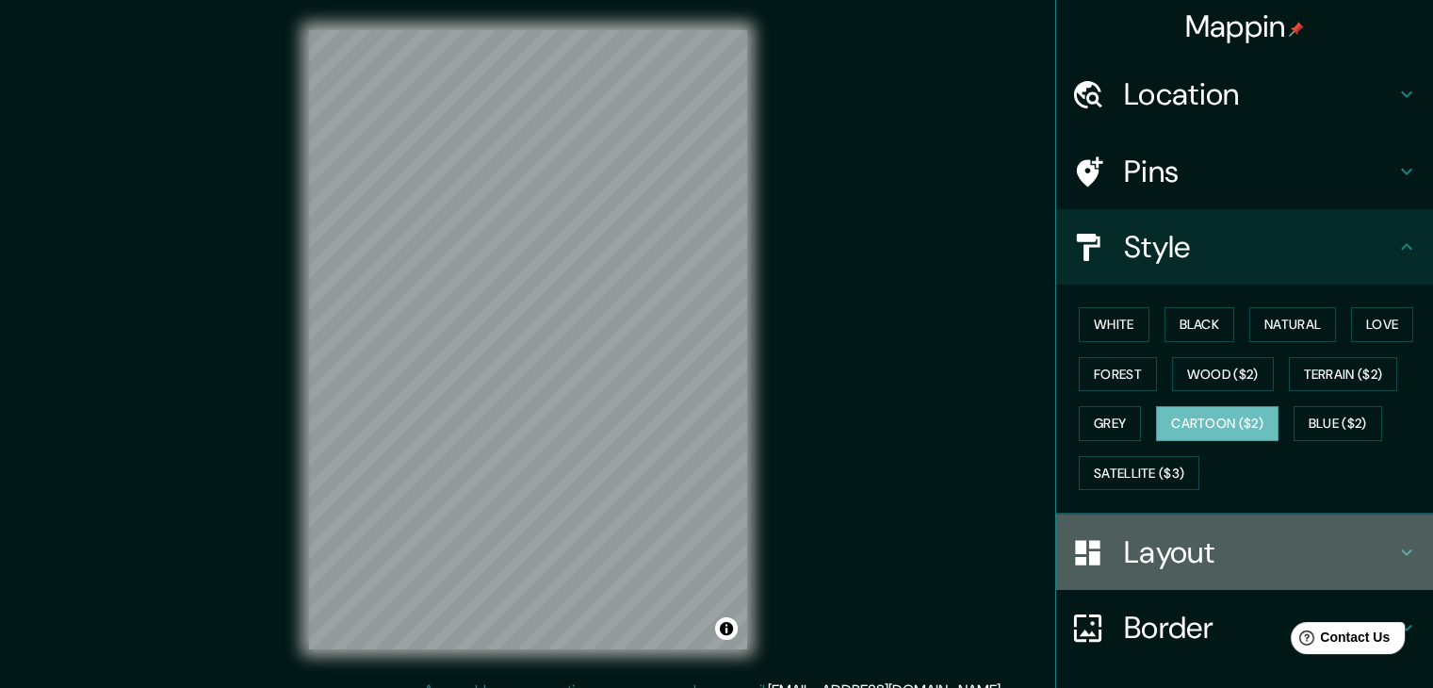
click at [1180, 561] on h4 "Layout" at bounding box center [1259, 552] width 271 height 38
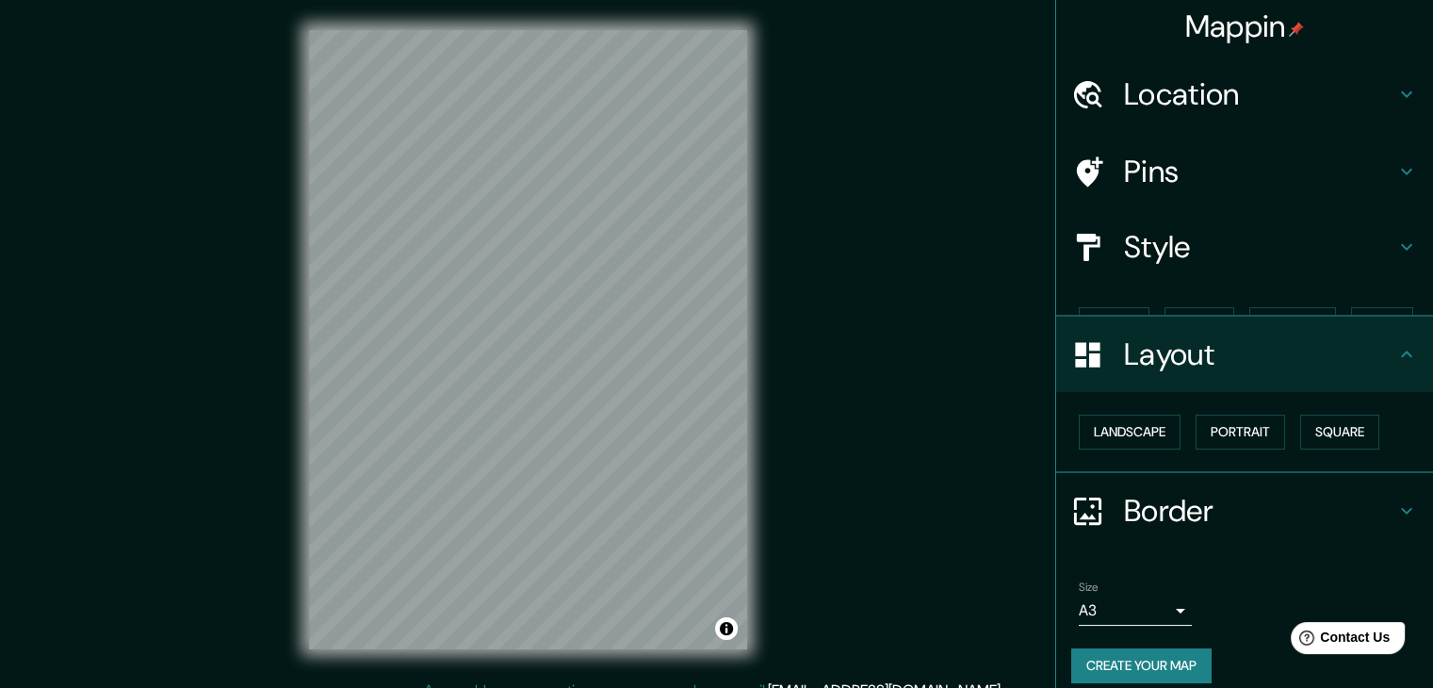
scroll to position [0, 0]
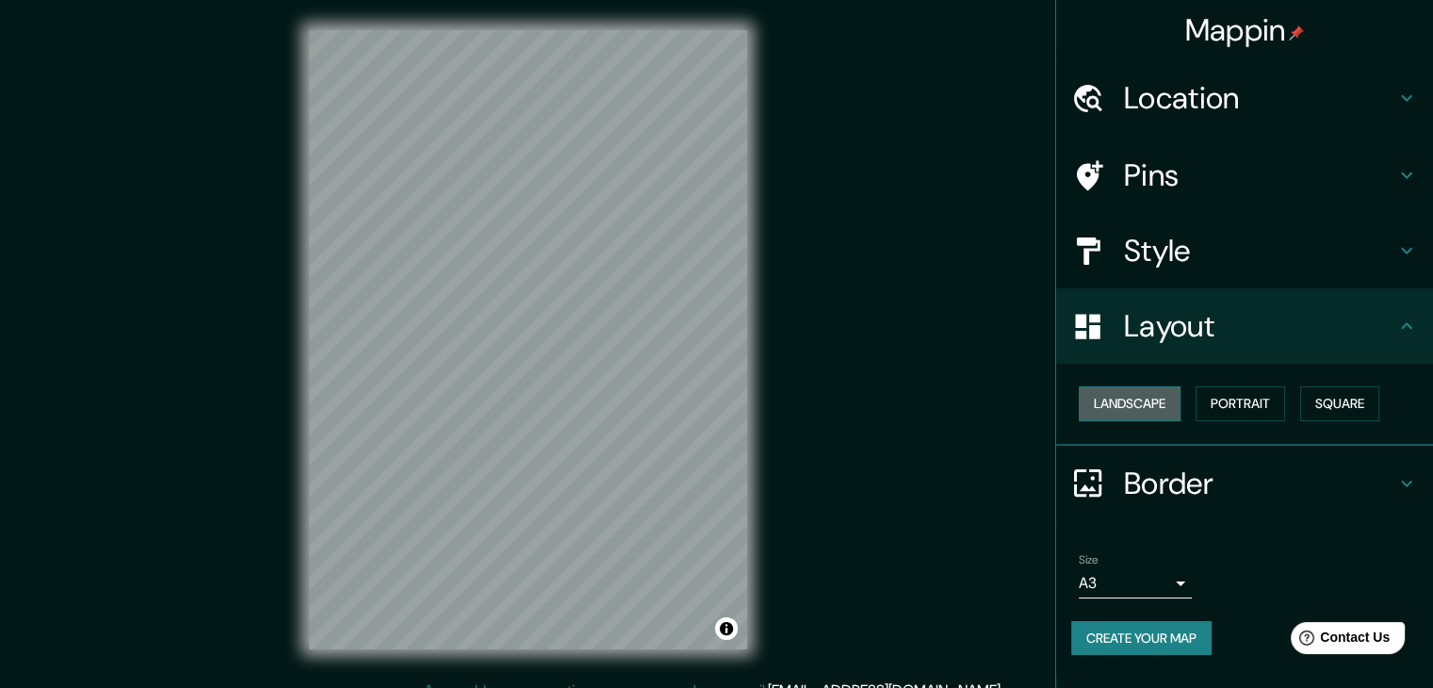
click at [1130, 401] on button "Landscape" at bounding box center [1130, 403] width 102 height 35
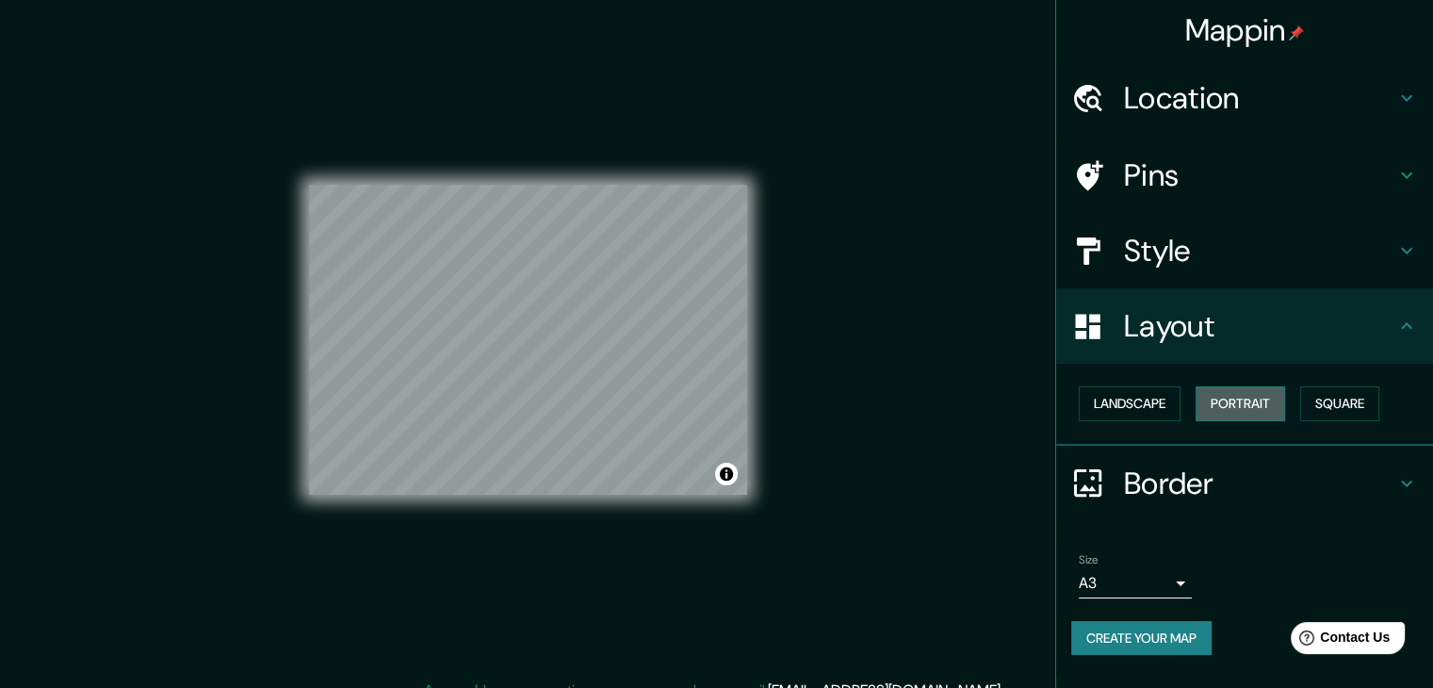
click at [1248, 407] on button "Portrait" at bounding box center [1241, 403] width 90 height 35
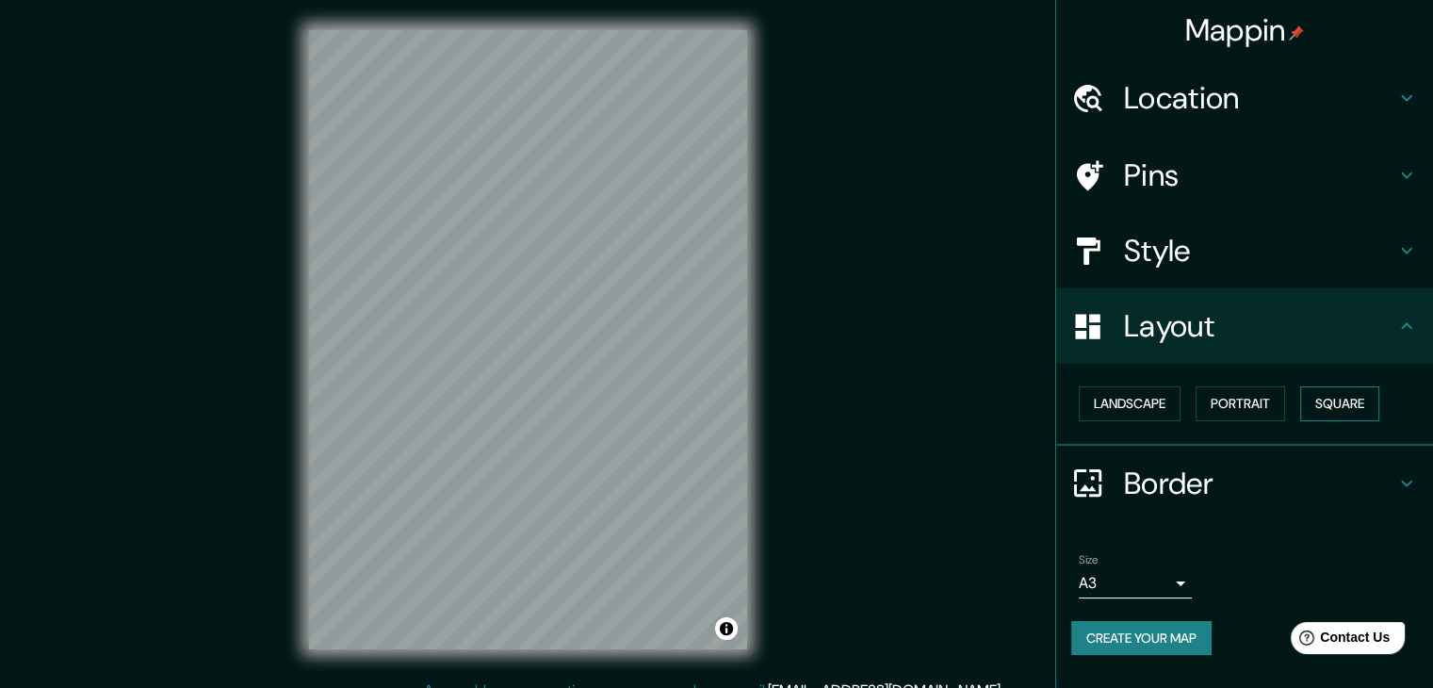
click at [1308, 404] on button "Square" at bounding box center [1340, 403] width 79 height 35
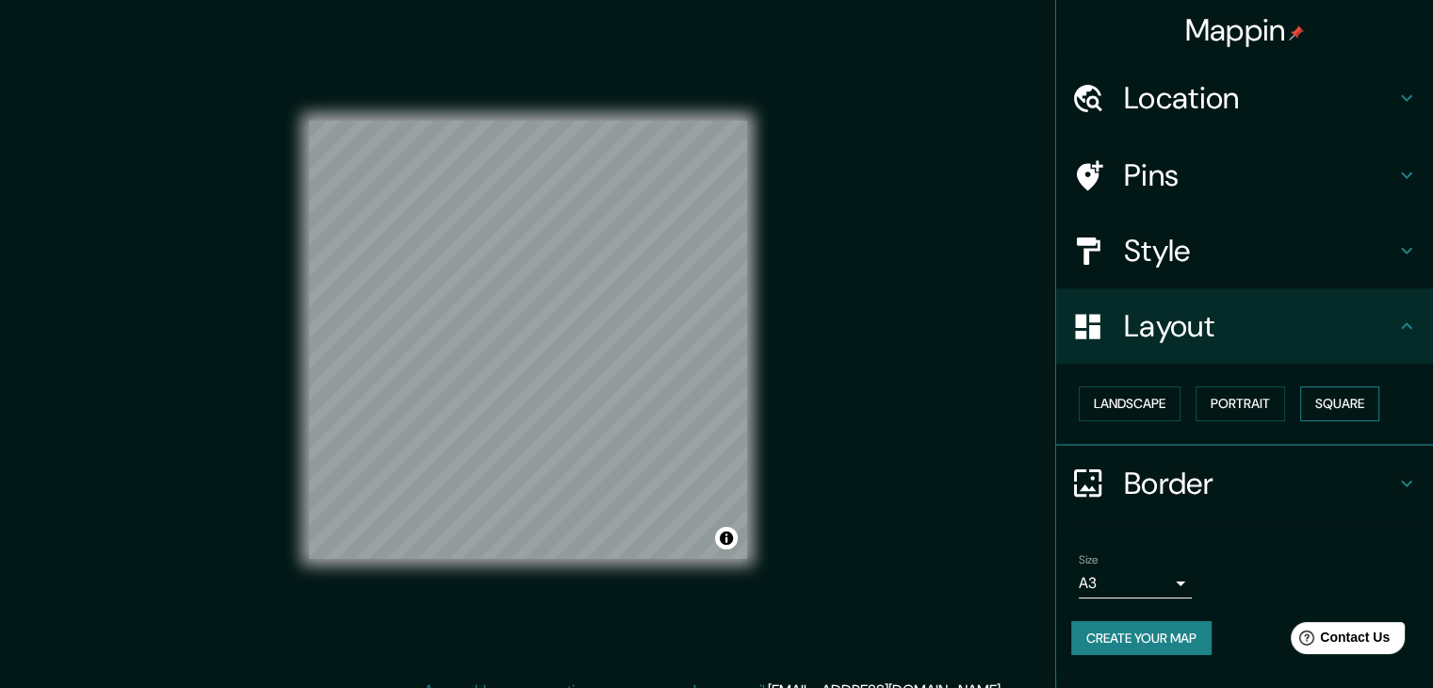
click at [1308, 404] on button "Square" at bounding box center [1340, 403] width 79 height 35
click at [1271, 394] on button "Portrait" at bounding box center [1241, 403] width 90 height 35
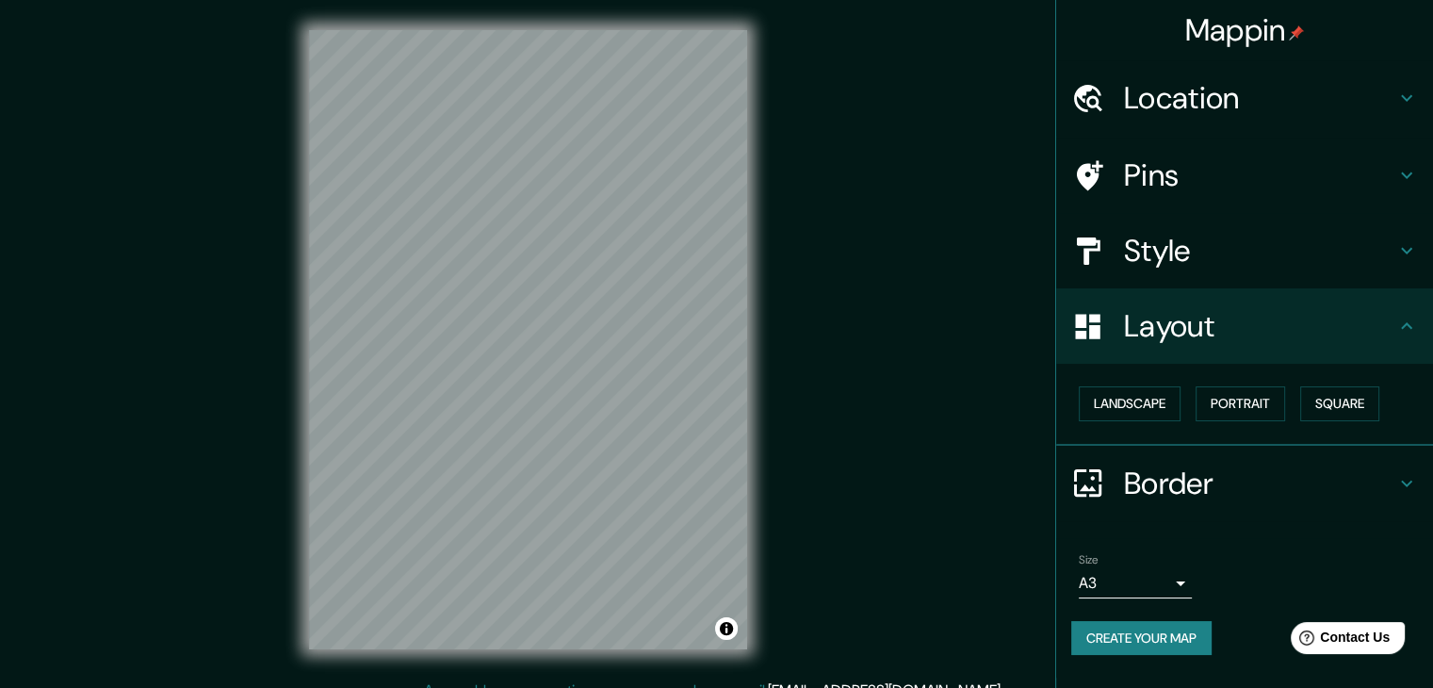
click at [773, 508] on div "© Mapbox © OpenStreetMap Improve this map" at bounding box center [528, 339] width 499 height 679
click at [862, 425] on div "Mappin Location [GEOGRAPHIC_DATA], [GEOGRAPHIC_DATA] [GEOGRAPHIC_DATA] [GEOGRAP…" at bounding box center [716, 355] width 1433 height 710
click at [810, 498] on div "Mappin Location [GEOGRAPHIC_DATA], [GEOGRAPHIC_DATA] [GEOGRAPHIC_DATA] [GEOGRAP…" at bounding box center [716, 355] width 1433 height 710
click at [240, 261] on div "Mappin Location [GEOGRAPHIC_DATA], [GEOGRAPHIC_DATA] [GEOGRAPHIC_DATA] [GEOGRAP…" at bounding box center [716, 355] width 1433 height 710
click at [852, 514] on div "Mappin Location [GEOGRAPHIC_DATA], [GEOGRAPHIC_DATA] [GEOGRAPHIC_DATA] [GEOGRAP…" at bounding box center [716, 355] width 1433 height 710
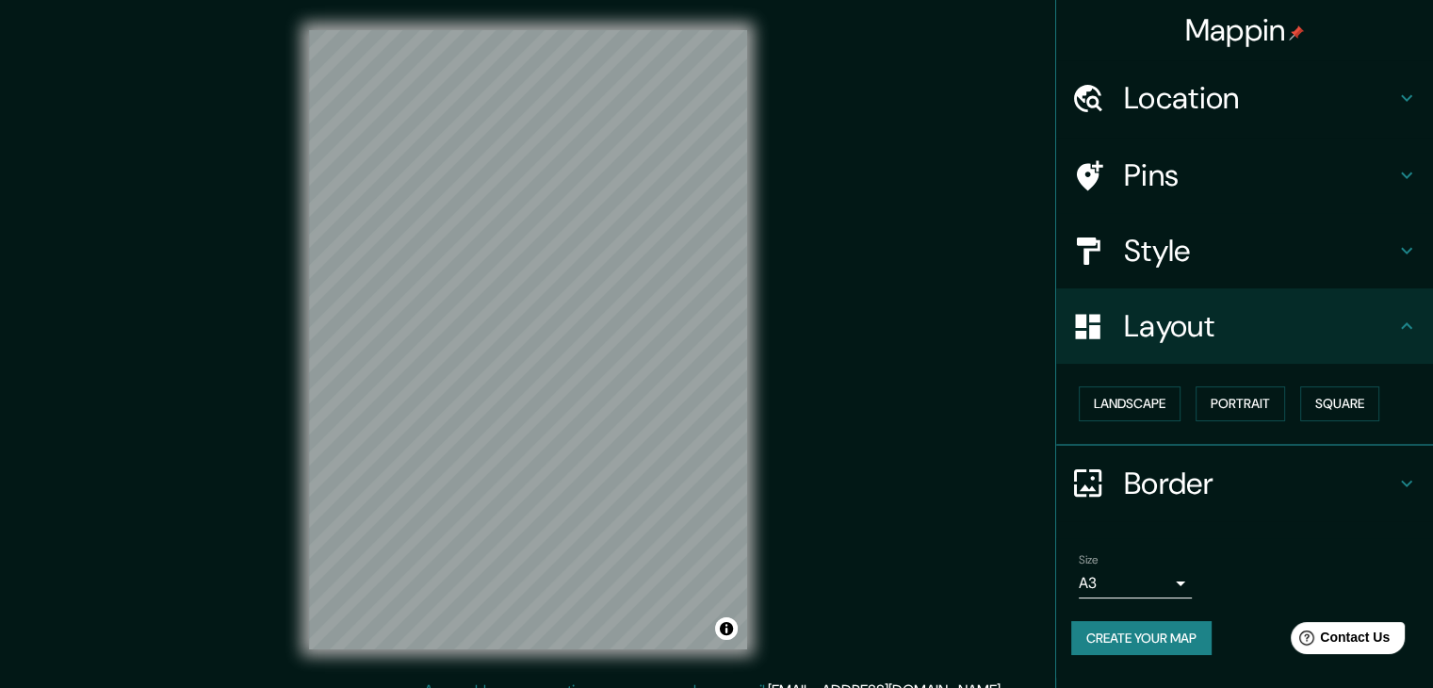
click at [874, 612] on div "Mappin Location [GEOGRAPHIC_DATA], [GEOGRAPHIC_DATA] [GEOGRAPHIC_DATA] [GEOGRAP…" at bounding box center [716, 355] width 1433 height 710
click at [839, 132] on div "Mappin Location [GEOGRAPHIC_DATA], [GEOGRAPHIC_DATA] [GEOGRAPHIC_DATA] [GEOGRAP…" at bounding box center [716, 355] width 1433 height 710
click at [766, 168] on div "© Mapbox © OpenStreetMap Improve this map" at bounding box center [528, 339] width 499 height 679
click at [765, 146] on div "© Mapbox © OpenStreetMap Improve this map" at bounding box center [528, 339] width 499 height 679
click at [752, 282] on div "© Mapbox © OpenStreetMap Improve this map" at bounding box center [528, 339] width 499 height 679
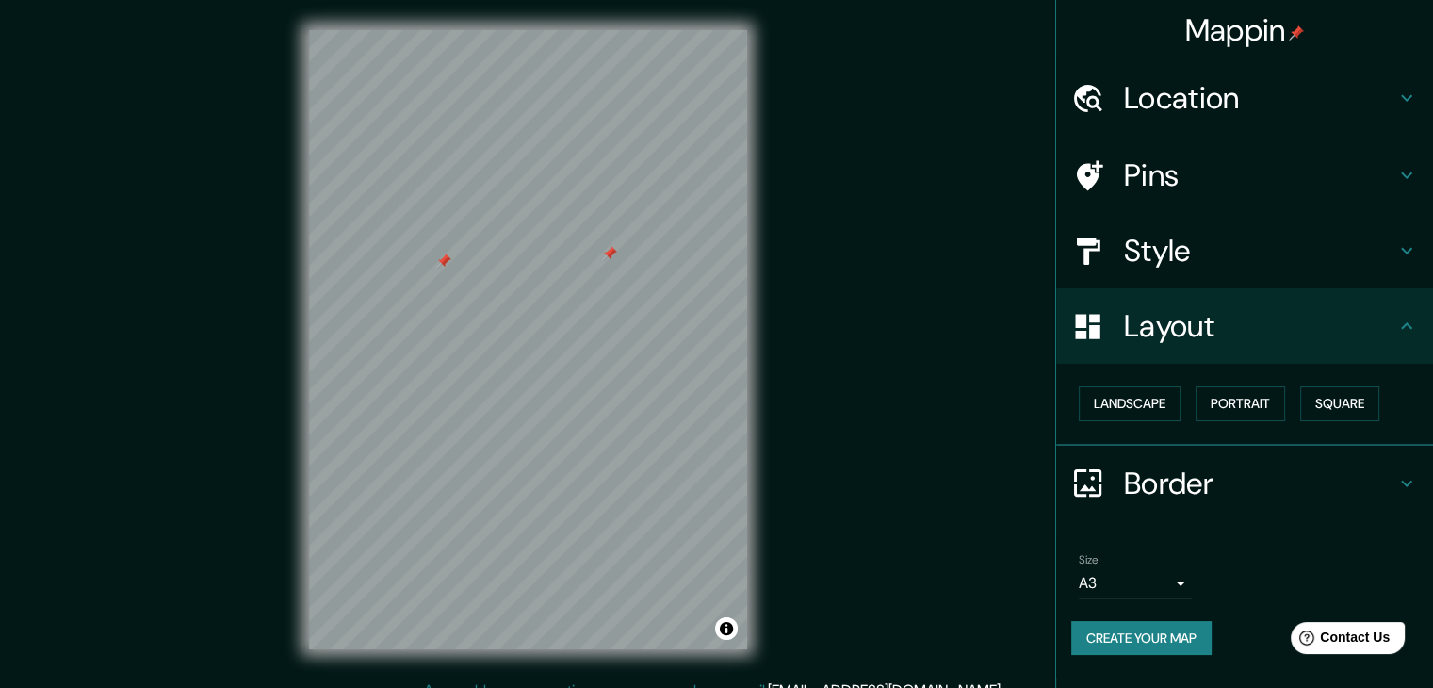
click at [441, 257] on div at bounding box center [443, 261] width 15 height 15
click at [612, 257] on div at bounding box center [609, 253] width 15 height 15
click at [799, 192] on div "Mappin Location [GEOGRAPHIC_DATA], [GEOGRAPHIC_DATA] [GEOGRAPHIC_DATA] [GEOGRAP…" at bounding box center [716, 355] width 1433 height 710
click at [102, 360] on div "Mappin Location [GEOGRAPHIC_DATA], [GEOGRAPHIC_DATA] [GEOGRAPHIC_DATA] [GEOGRAP…" at bounding box center [716, 355] width 1433 height 710
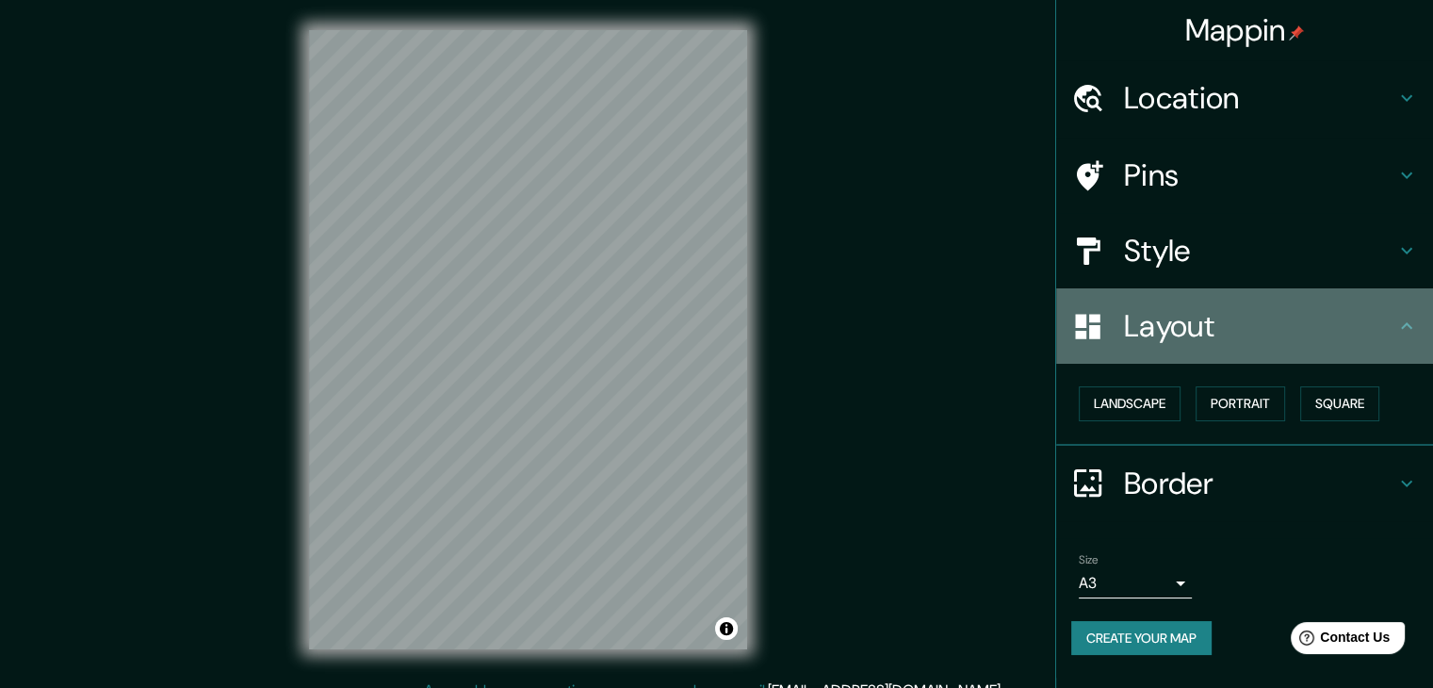
click at [1224, 328] on h4 "Layout" at bounding box center [1259, 326] width 271 height 38
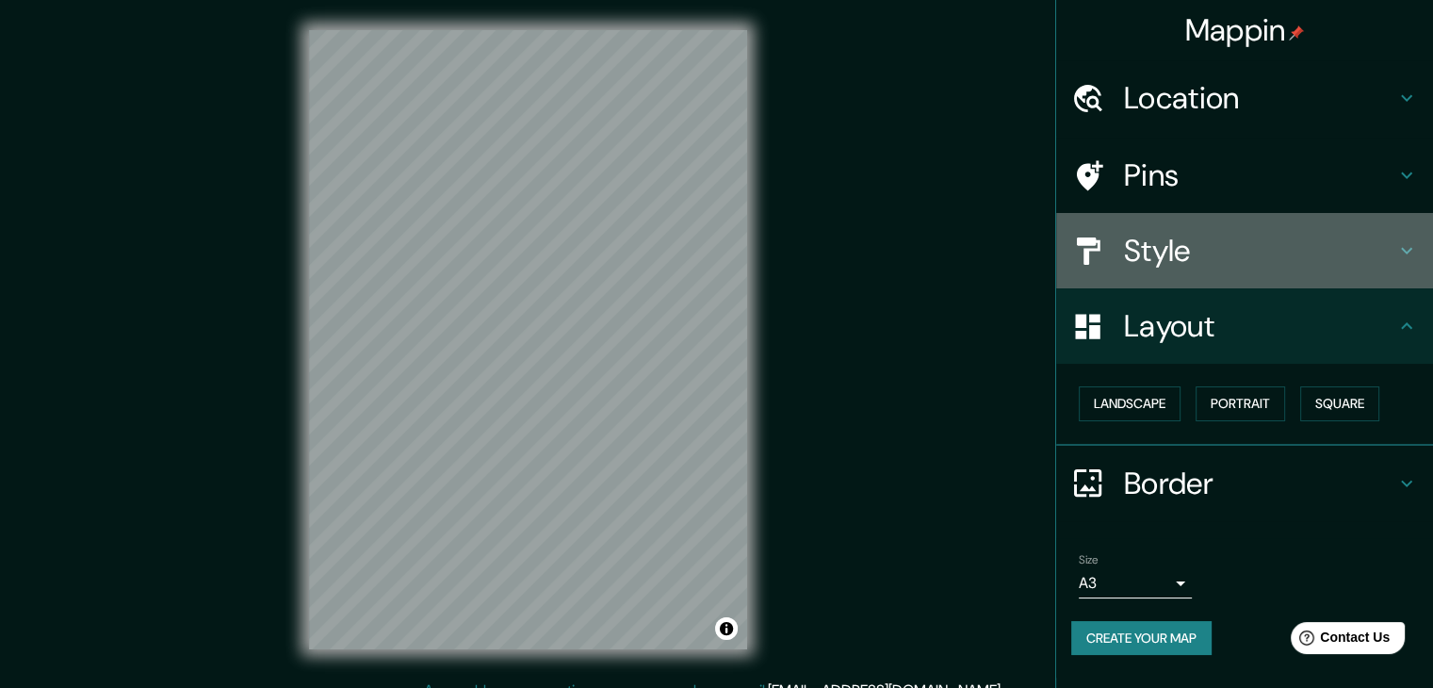
click at [1244, 232] on h4 "Style" at bounding box center [1259, 251] width 271 height 38
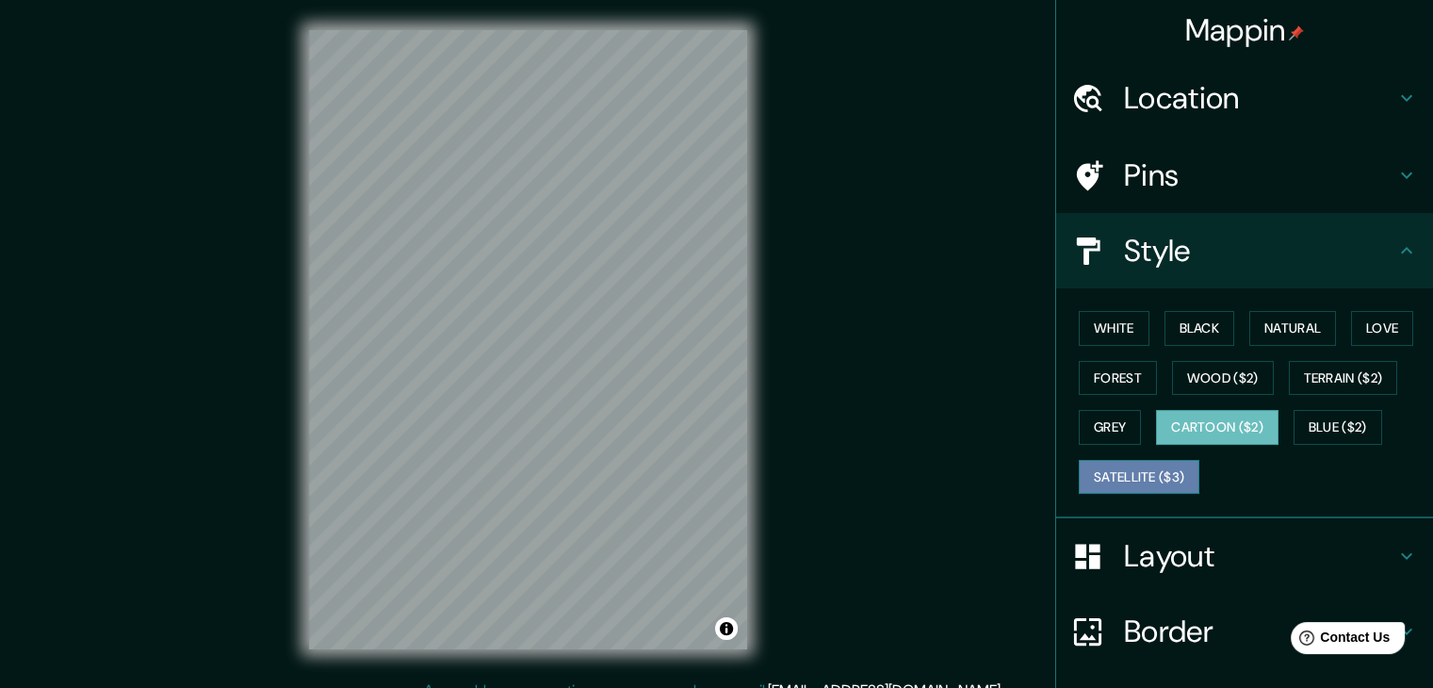
click at [1112, 467] on button "Satellite ($3)" at bounding box center [1139, 477] width 121 height 35
click at [749, 221] on div "© Mapbox © OpenStreetMap Improve this map © Maxar" at bounding box center [528, 339] width 499 height 679
click at [85, 409] on div "Mappin Location [GEOGRAPHIC_DATA], [GEOGRAPHIC_DATA] [GEOGRAPHIC_DATA] [GEOGRAP…" at bounding box center [716, 355] width 1433 height 710
click at [808, 196] on div "Mappin Location [GEOGRAPHIC_DATA], [GEOGRAPHIC_DATA] [GEOGRAPHIC_DATA] [GEOGRAP…" at bounding box center [716, 355] width 1433 height 710
click at [860, 168] on div "Mappin Location [GEOGRAPHIC_DATA], [GEOGRAPHIC_DATA] [GEOGRAPHIC_DATA] [GEOGRAP…" at bounding box center [716, 355] width 1433 height 710
